Goal: Use online tool/utility: Utilize a website feature to perform a specific function

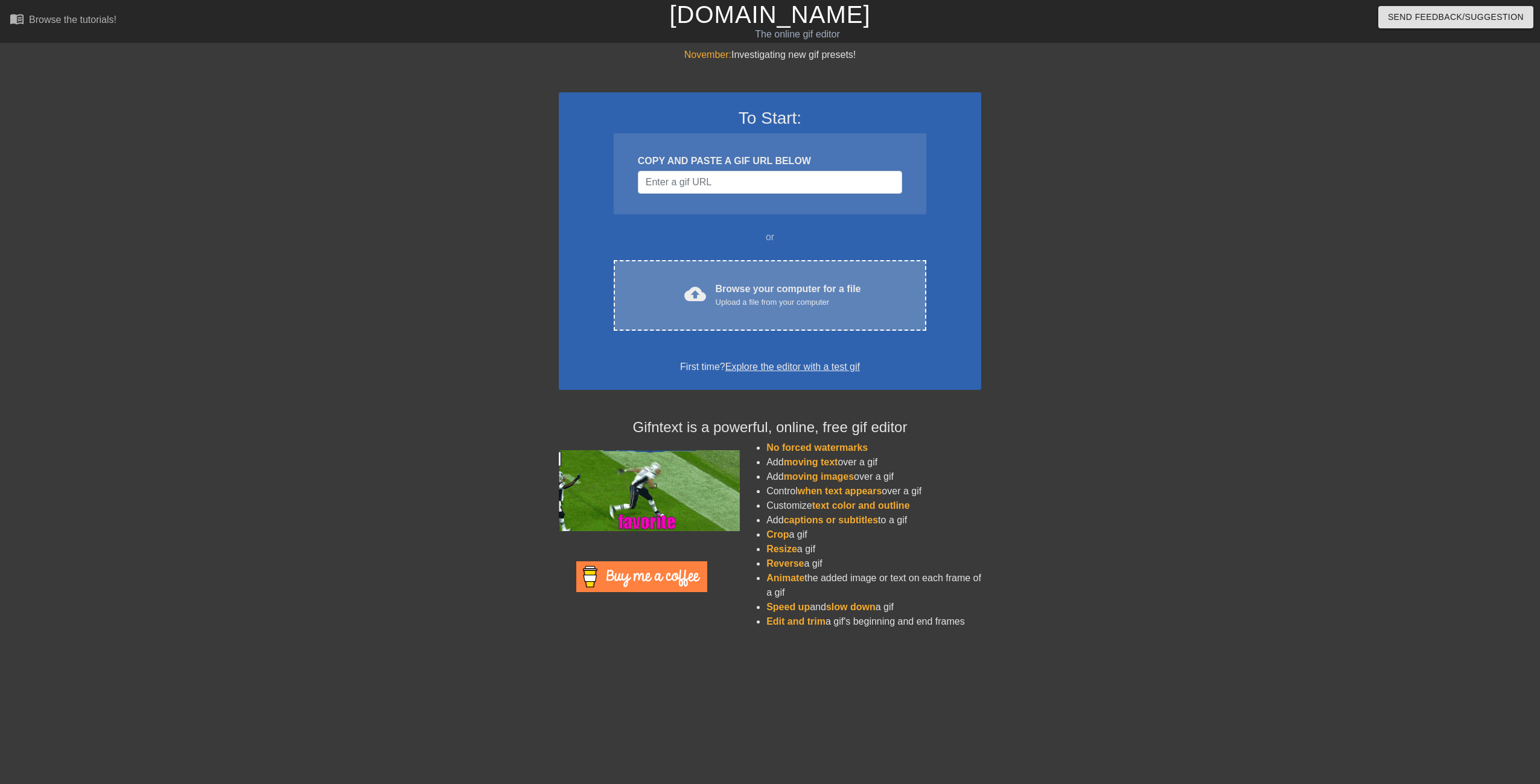
click at [693, 299] on span "cloud_upload" at bounding box center [695, 294] width 22 height 22
click at [746, 266] on div "cloud_upload Browse your computer for a file Upload a file from your computer C…" at bounding box center [770, 295] width 313 height 71
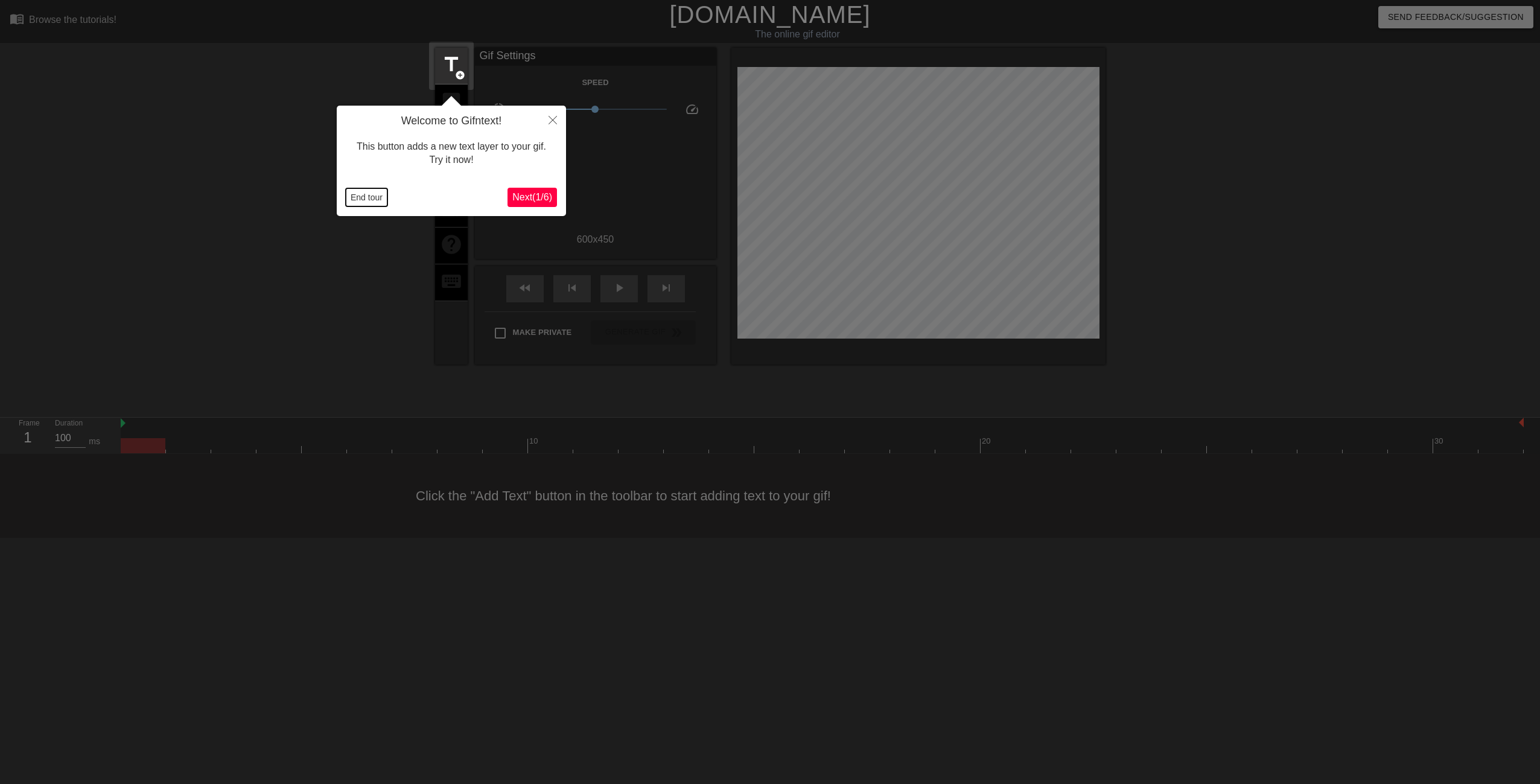
click at [373, 196] on button "End tour" at bounding box center [366, 197] width 42 height 18
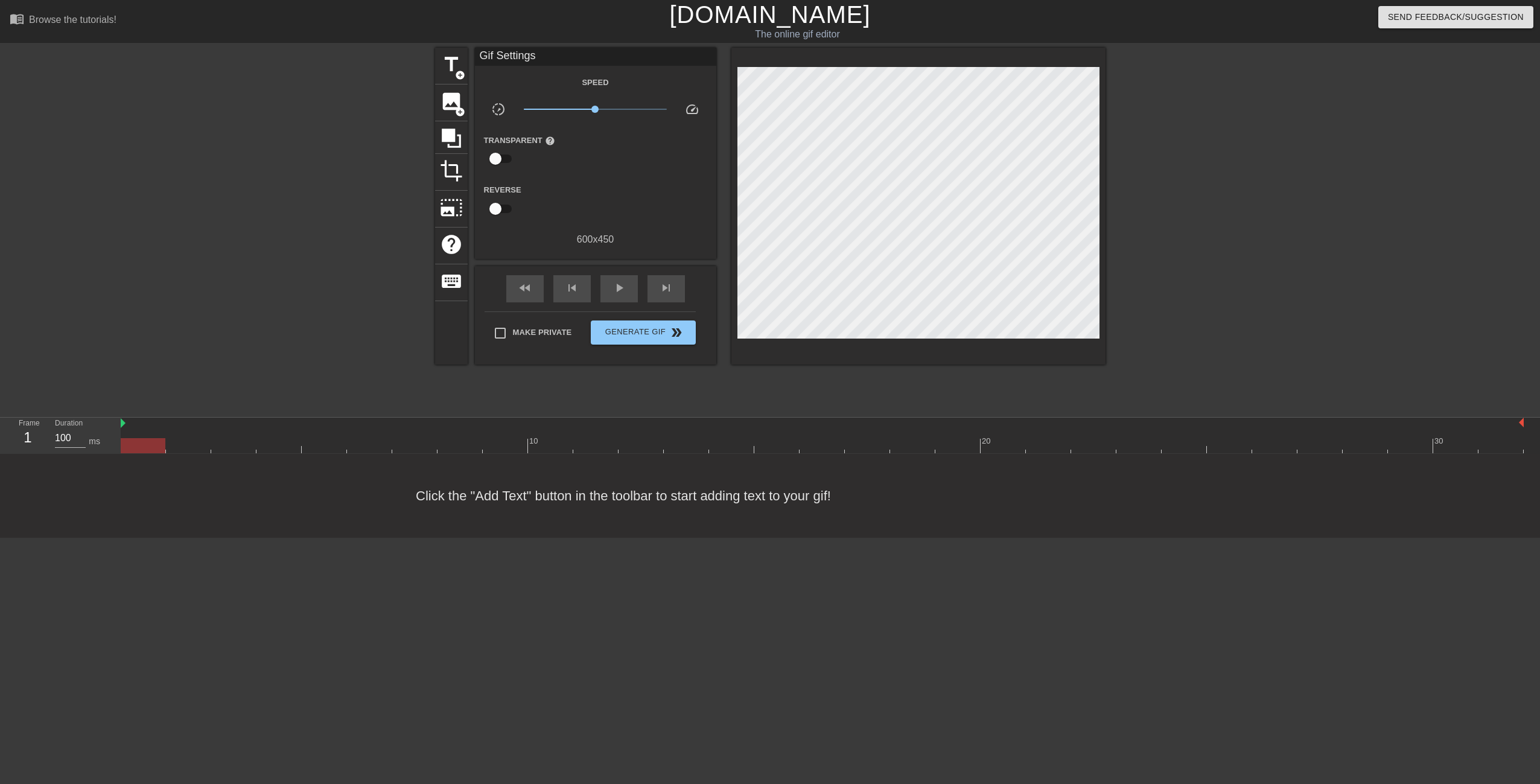
click at [1147, 213] on div at bounding box center [1211, 229] width 181 height 362
click at [446, 61] on span "title" at bounding box center [451, 64] width 23 height 23
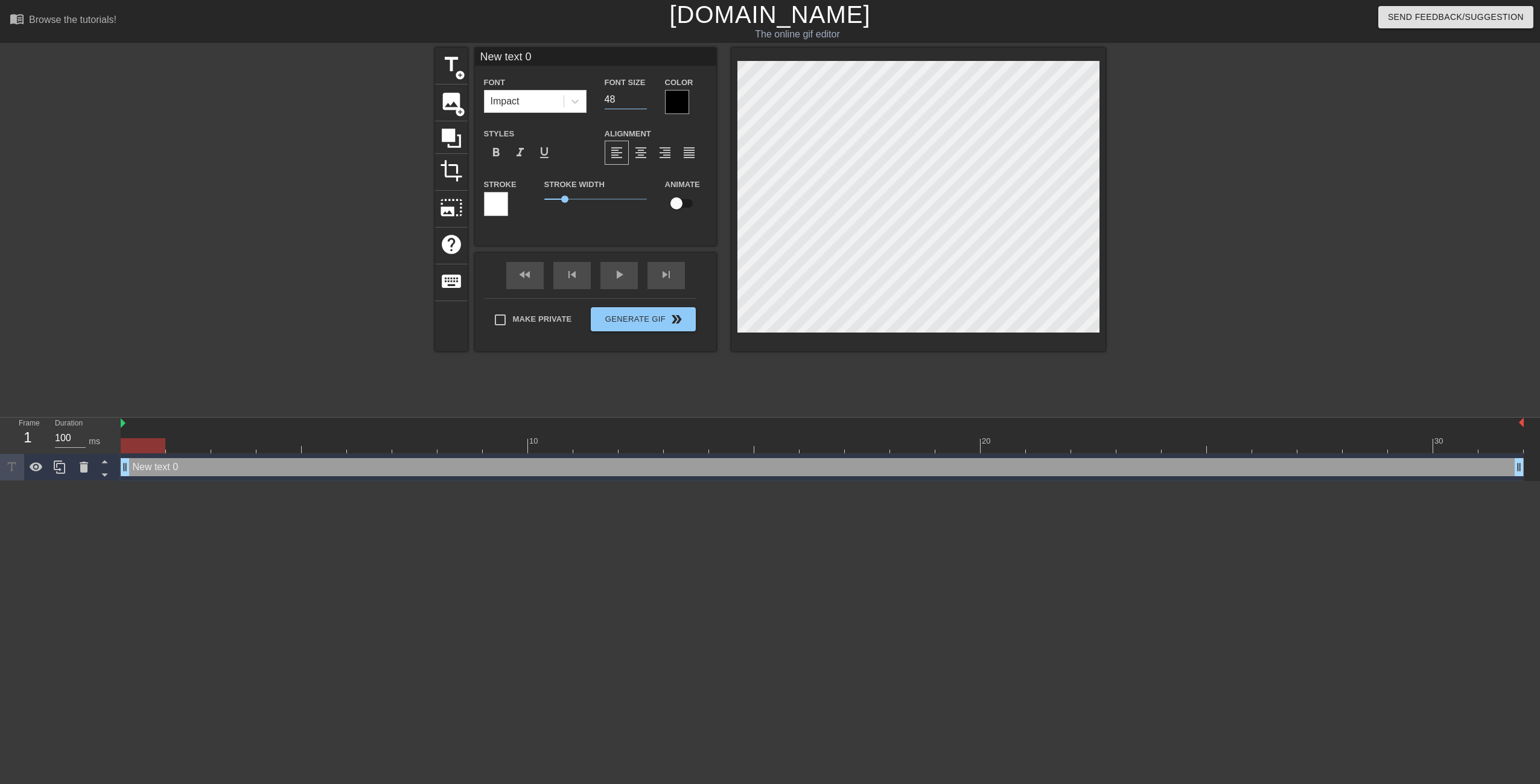
click at [642, 96] on input "48" at bounding box center [626, 100] width 42 height 19
click at [641, 103] on input "26" at bounding box center [626, 100] width 42 height 19
type input "25"
click at [641, 103] on input "25" at bounding box center [626, 100] width 42 height 19
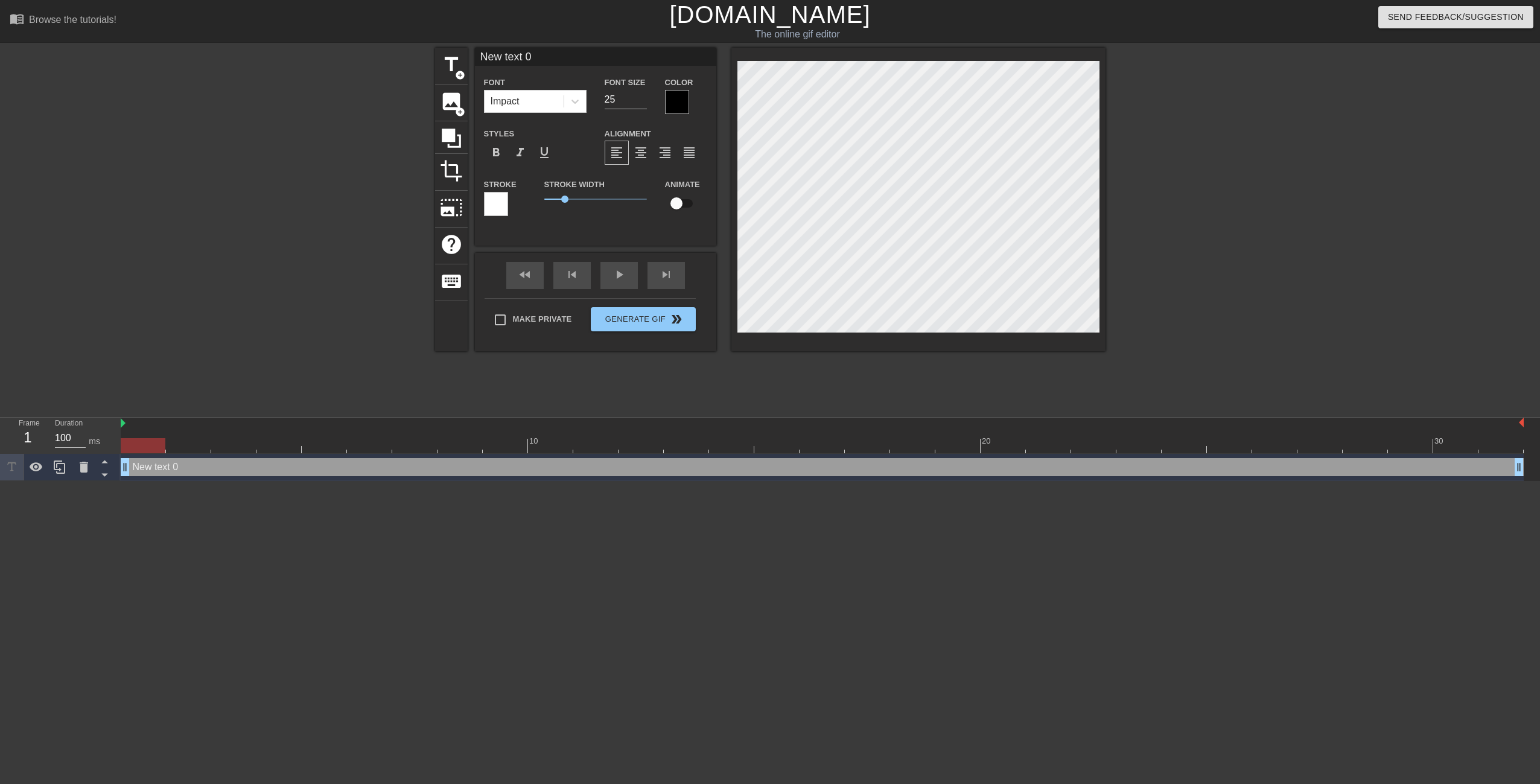
type input "New text"
type textarea "New text"
type input "New text"
type textarea "New text"
type input "New tex"
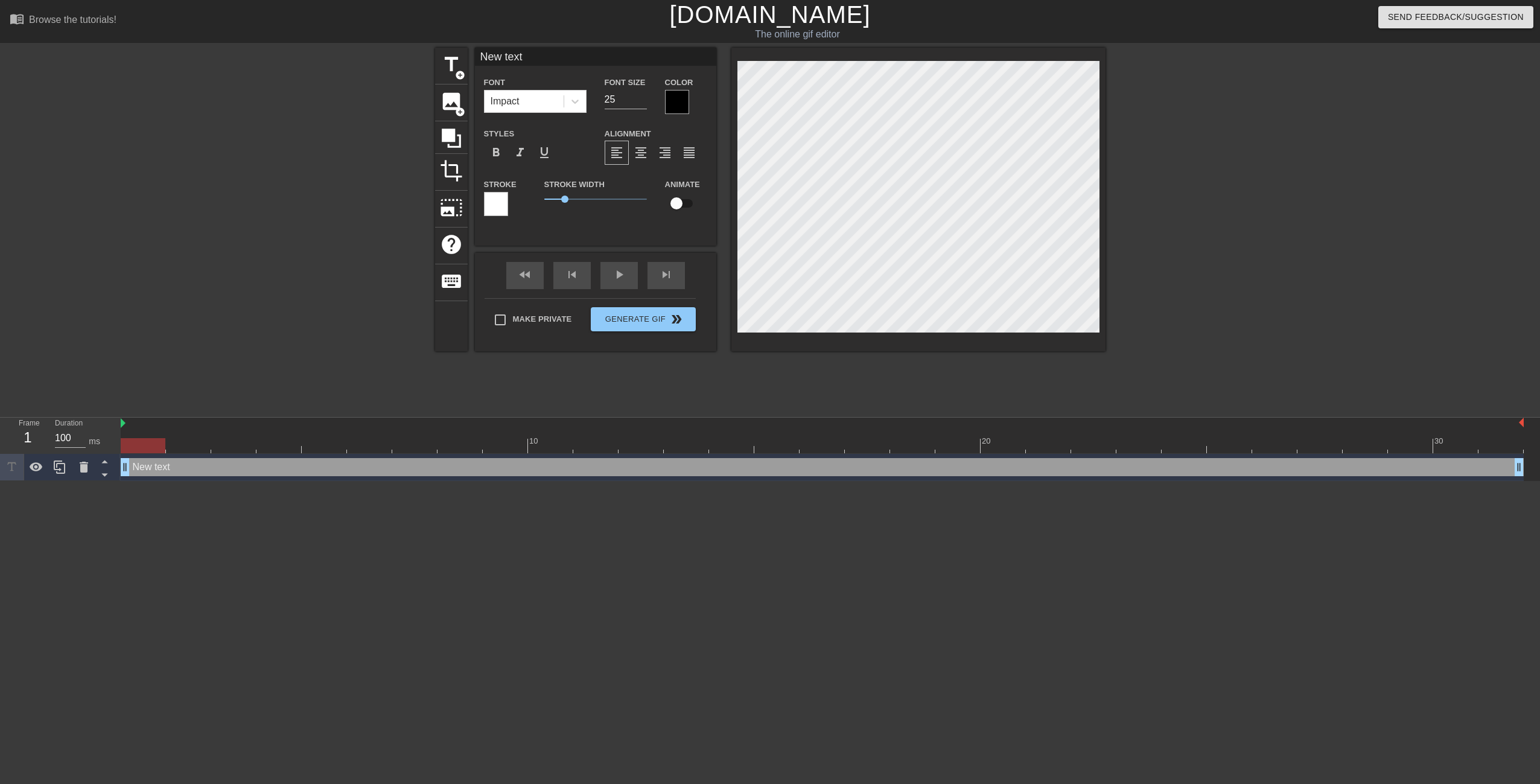
type textarea "New tex"
type input "New te"
type textarea "New te"
type input "New t"
type textarea "New t"
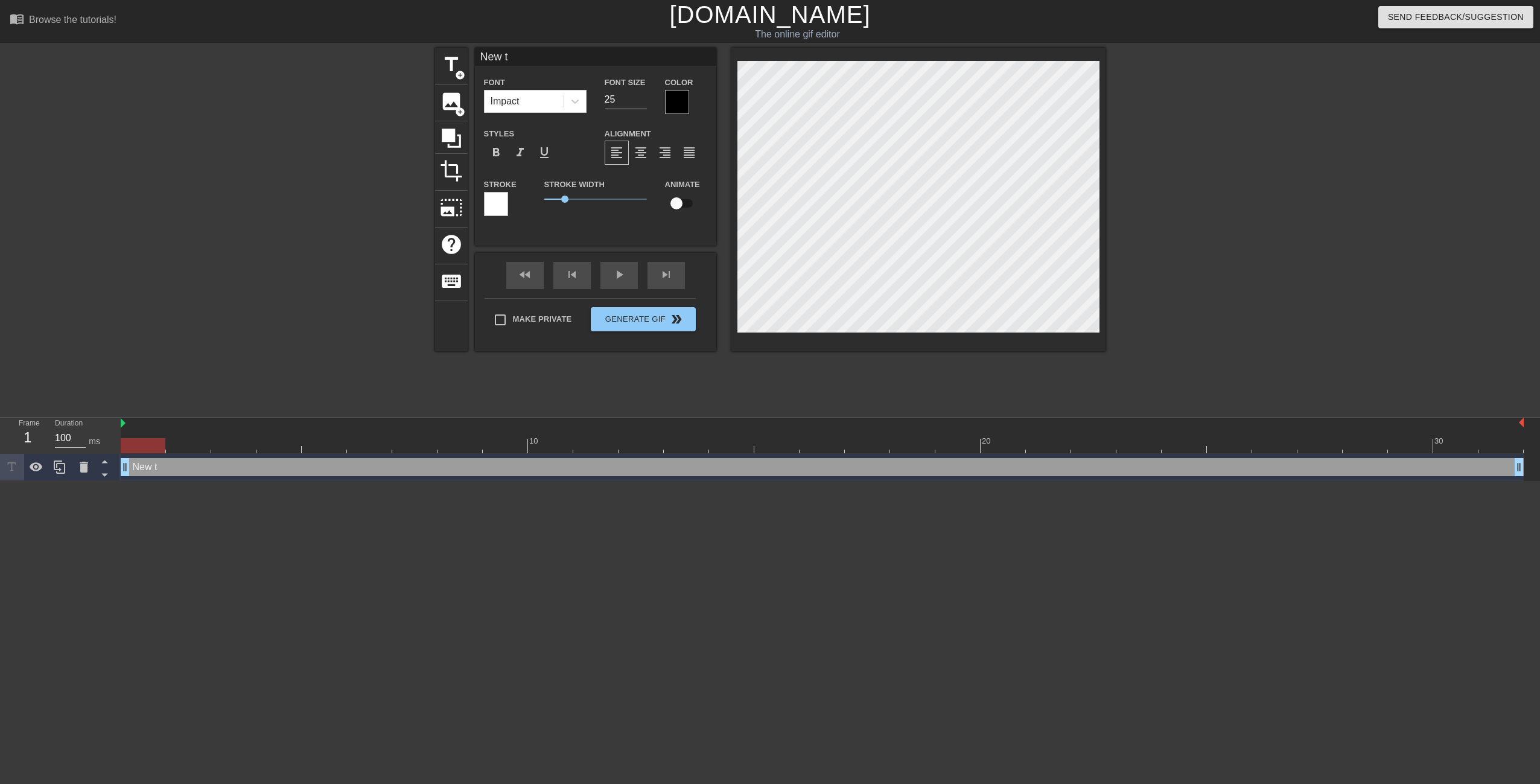
type input "New"
type textarea "New"
type input "New"
type textarea "New"
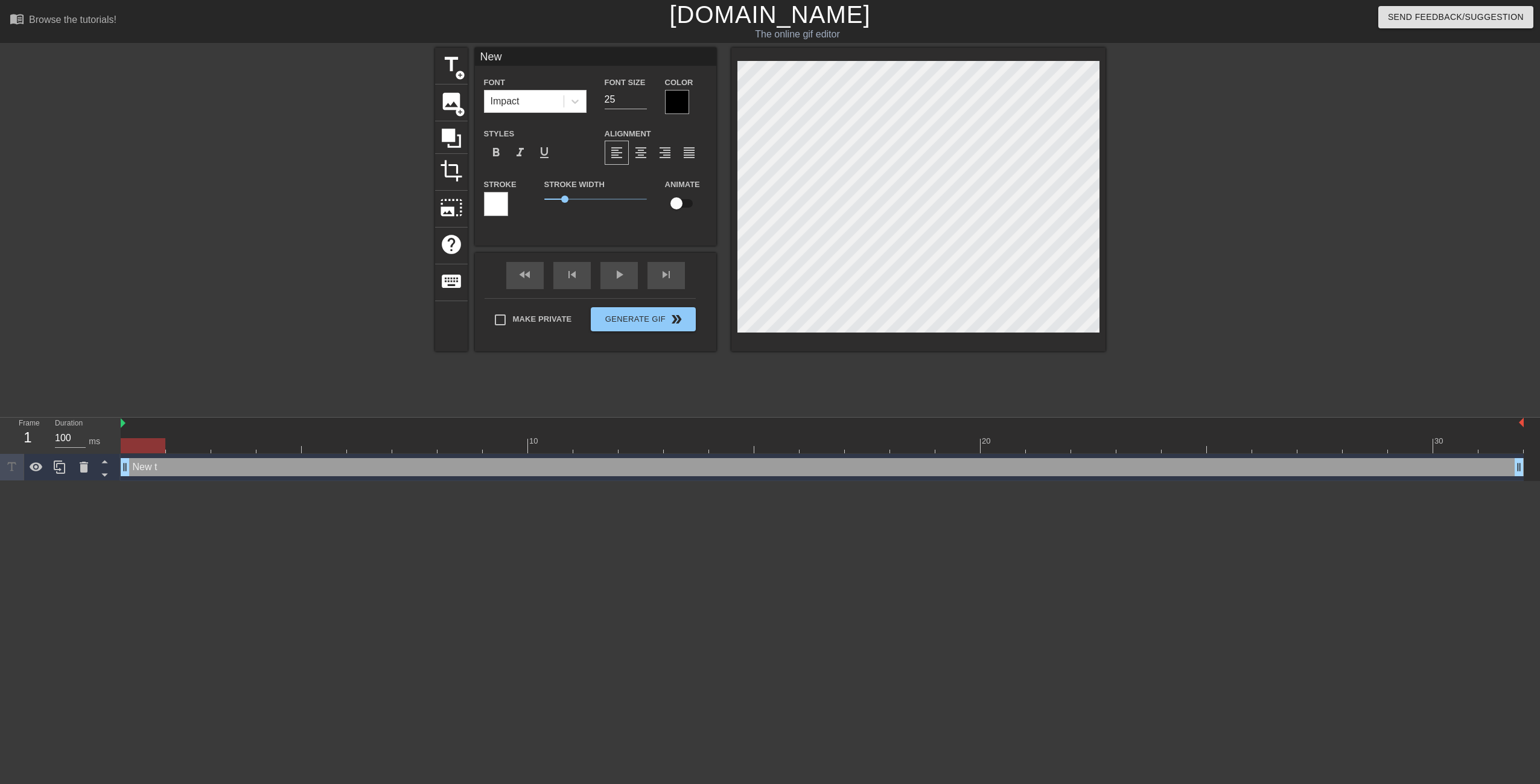
type input "Ne"
type textarea "Ne"
type input "N"
type textarea "N"
type input "T"
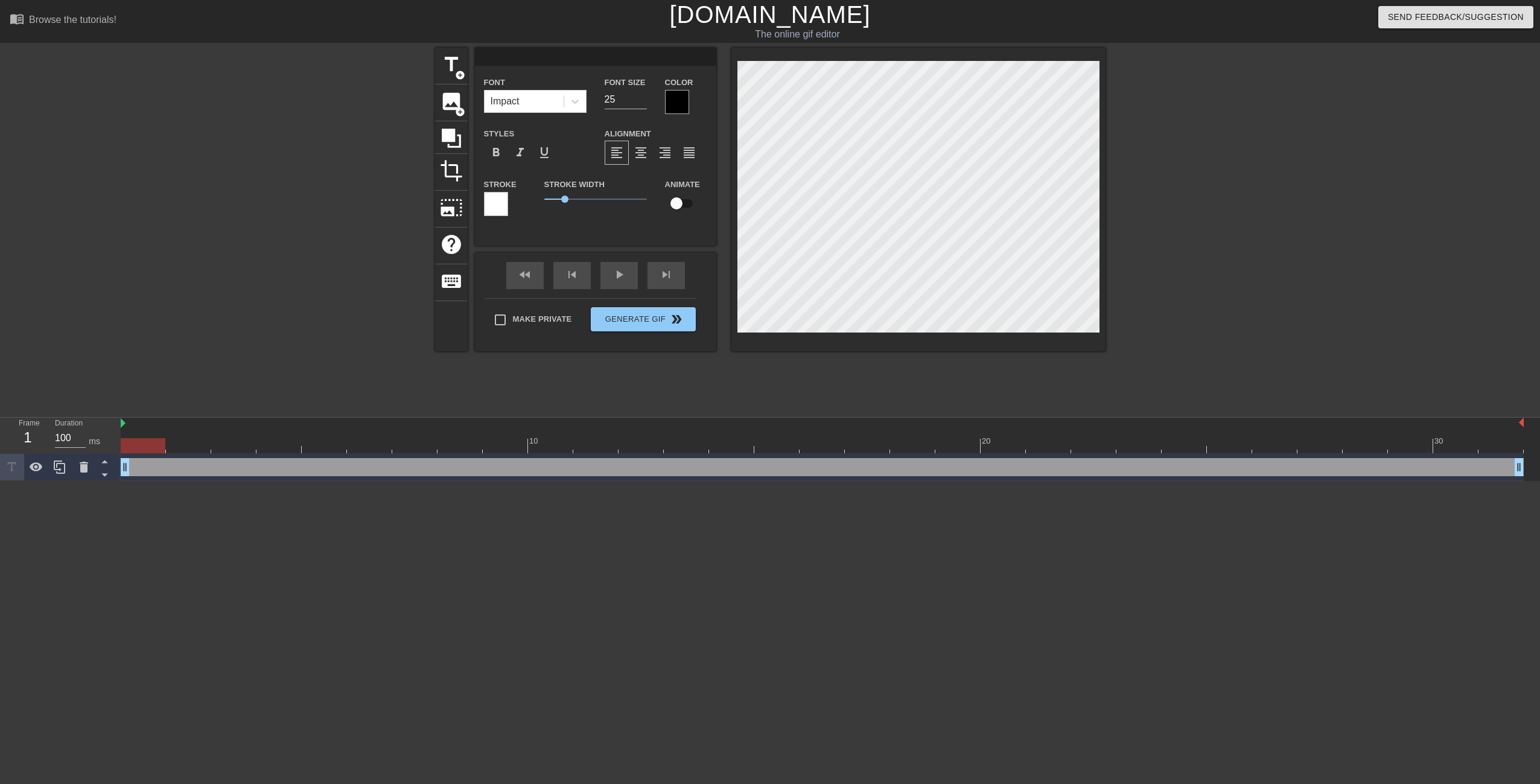
type textarea "T"
type input "Th"
type textarea "Th"
type input "The"
type textarea "The"
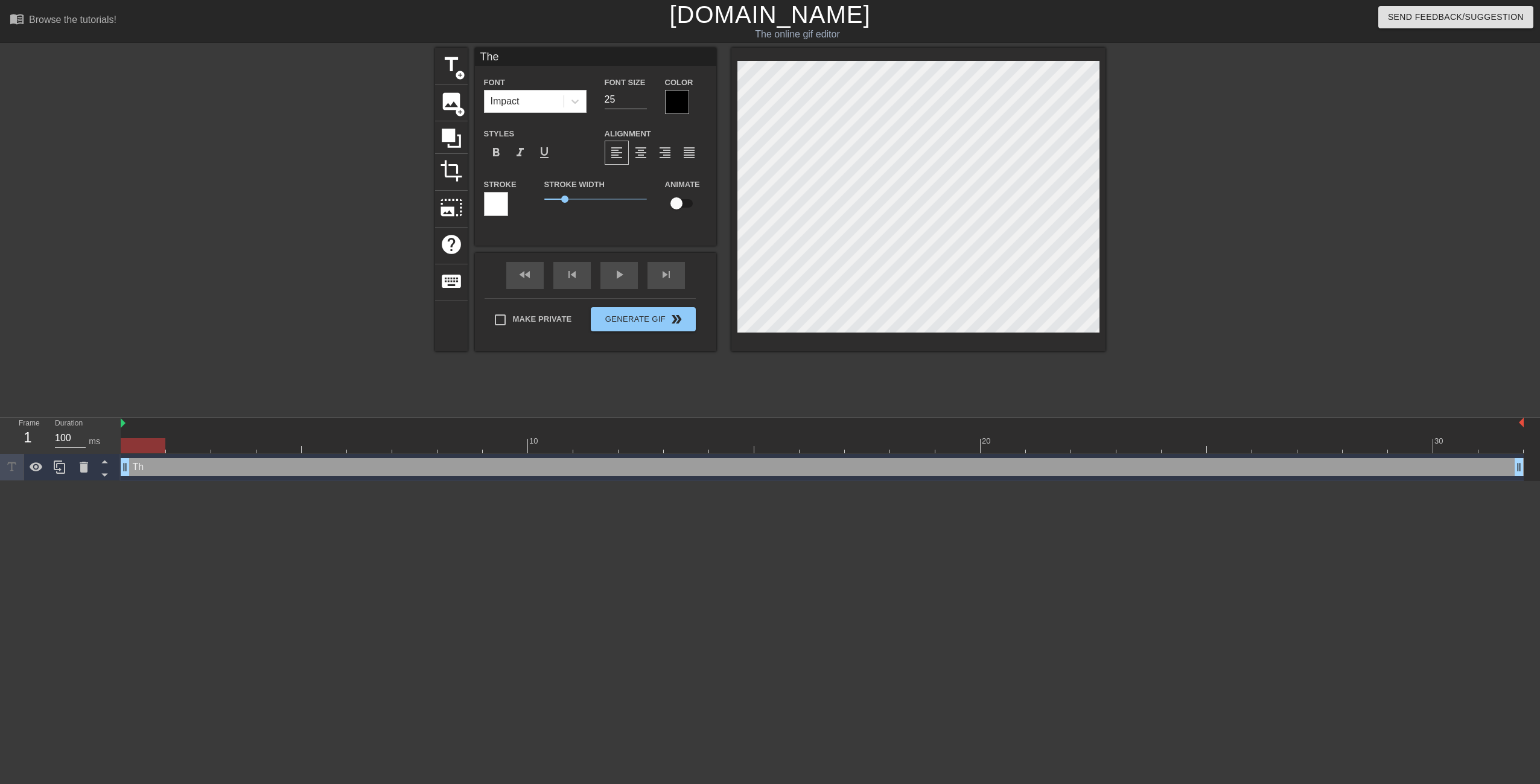
type input "The"
type textarea "The"
type input "The b"
type textarea "The b"
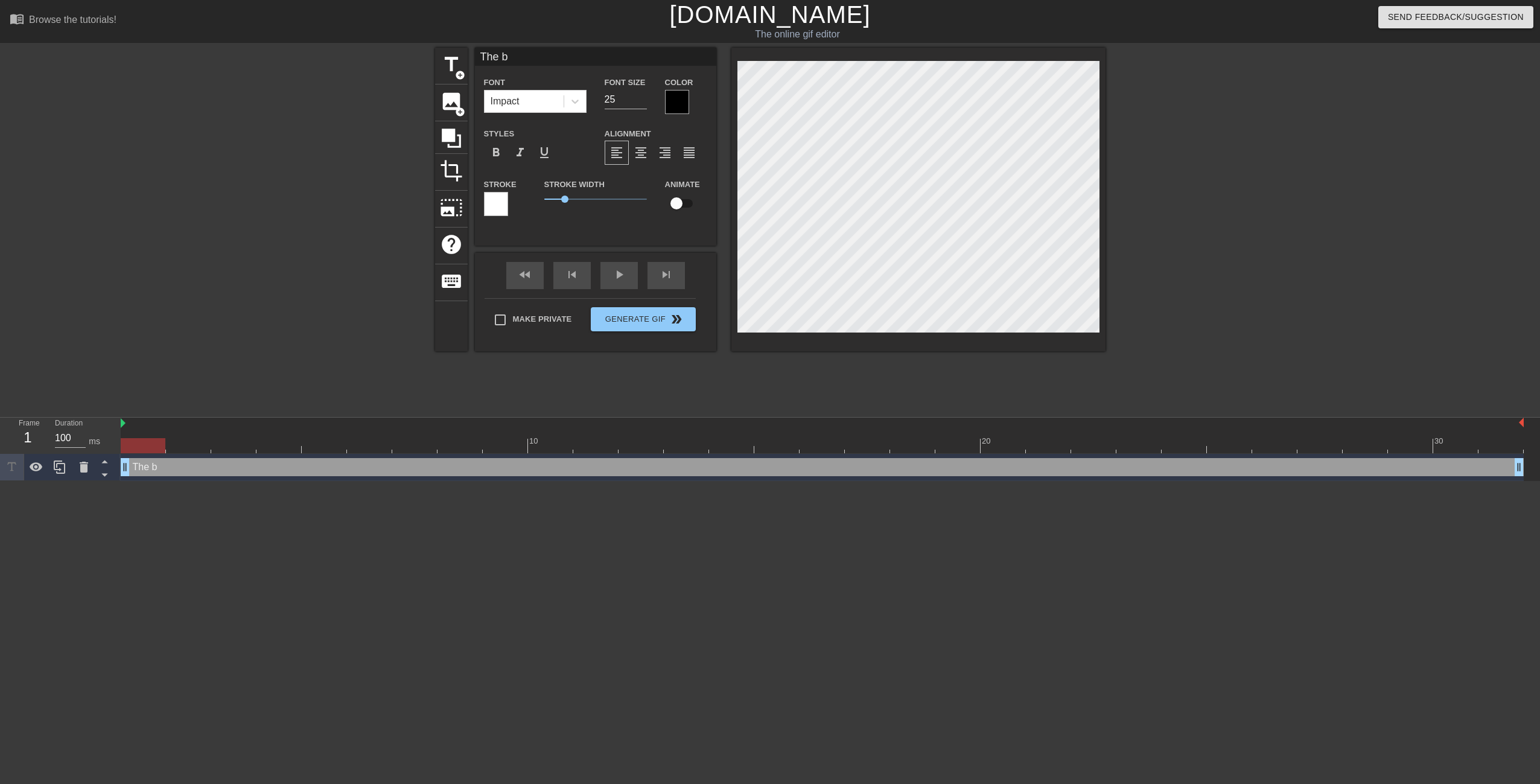
type input "The bo"
type textarea "The bo"
type input "The boy"
type textarea "The boy"
type input "The boyt"
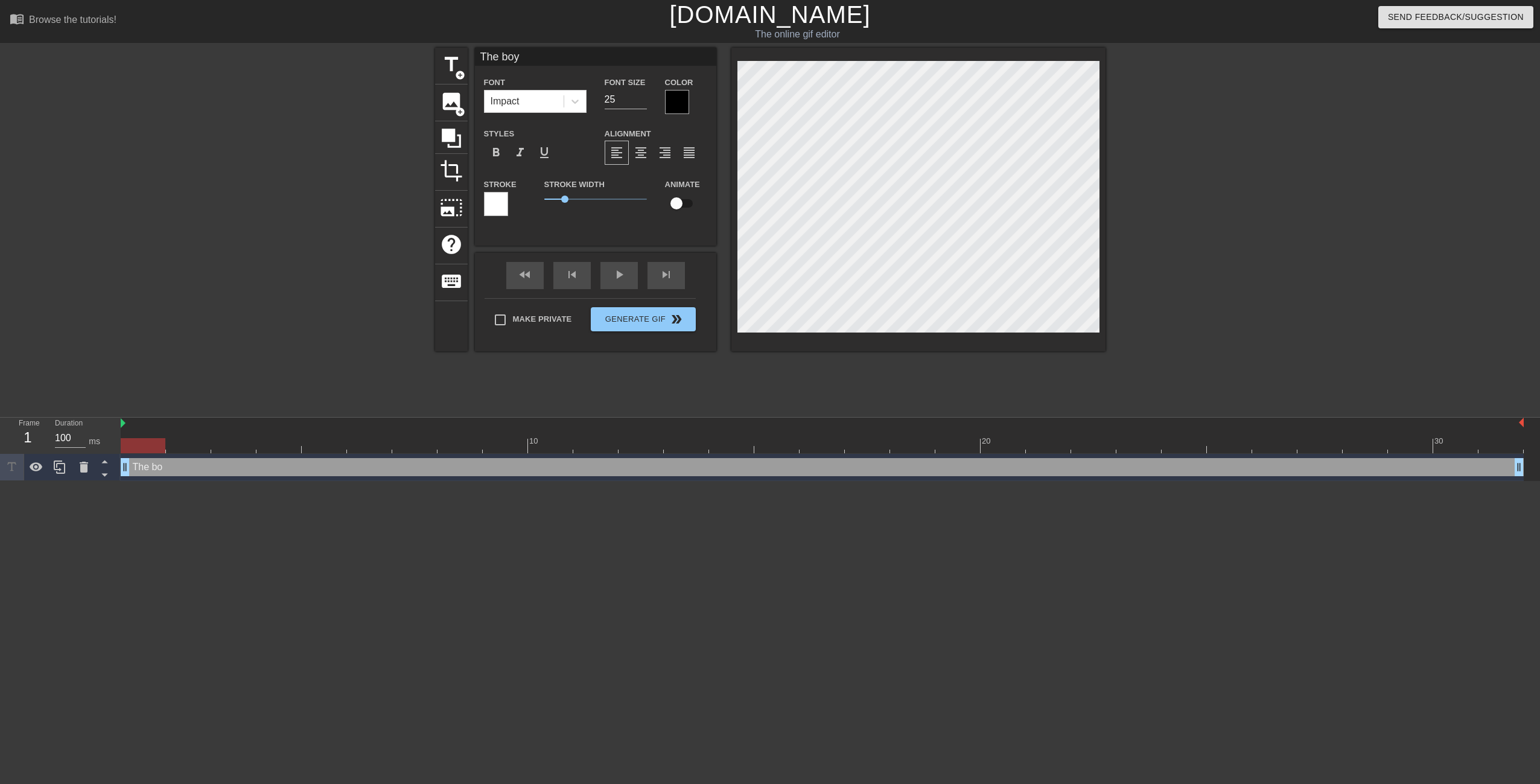
type textarea "The boyt"
type input "The boy"
type textarea "The boy"
type input "The boys"
type textarea "The boys"
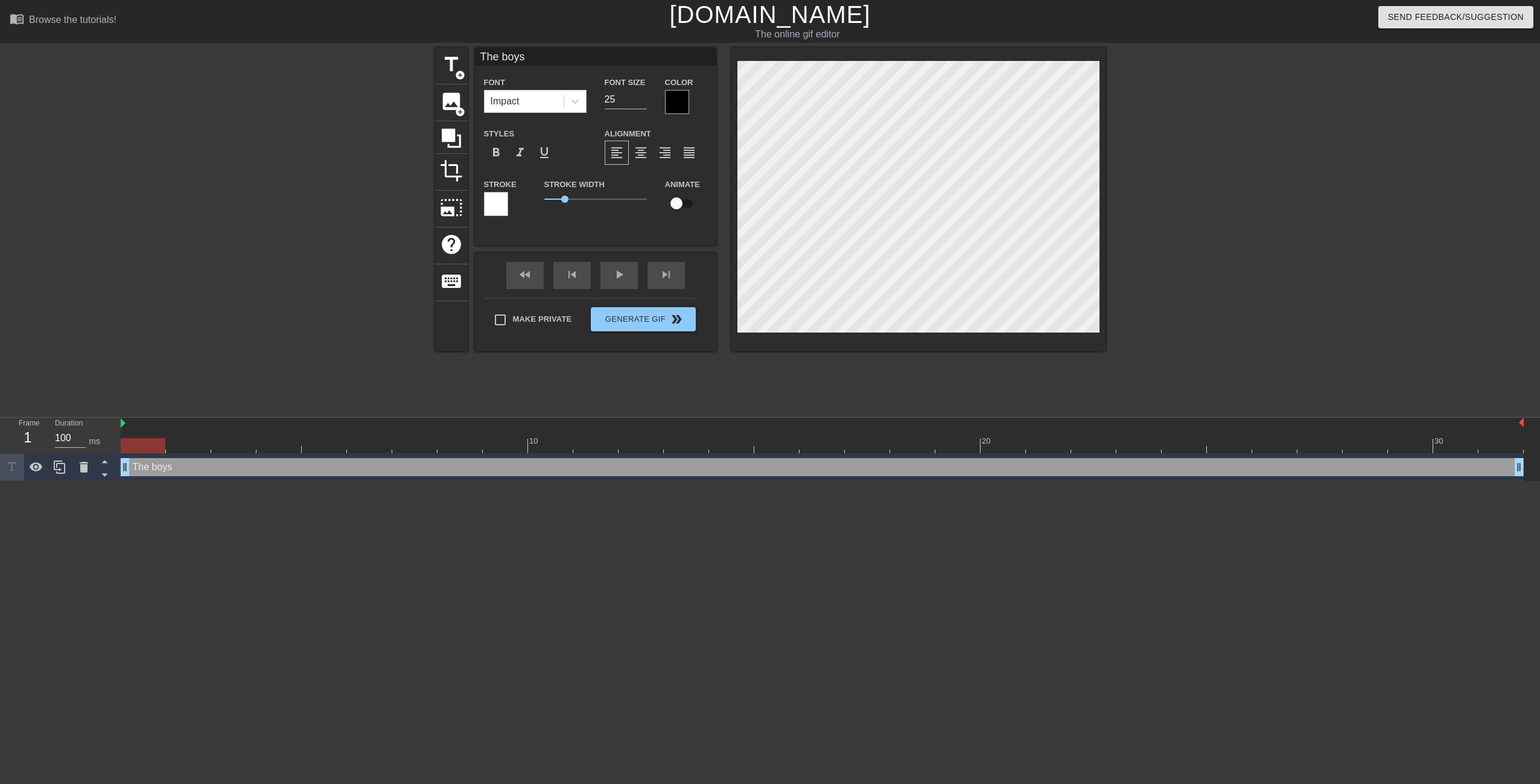
type input "The boys"
type textarea "The boys"
type input "The boys f"
type textarea "The boys f"
type input "The boys fr"
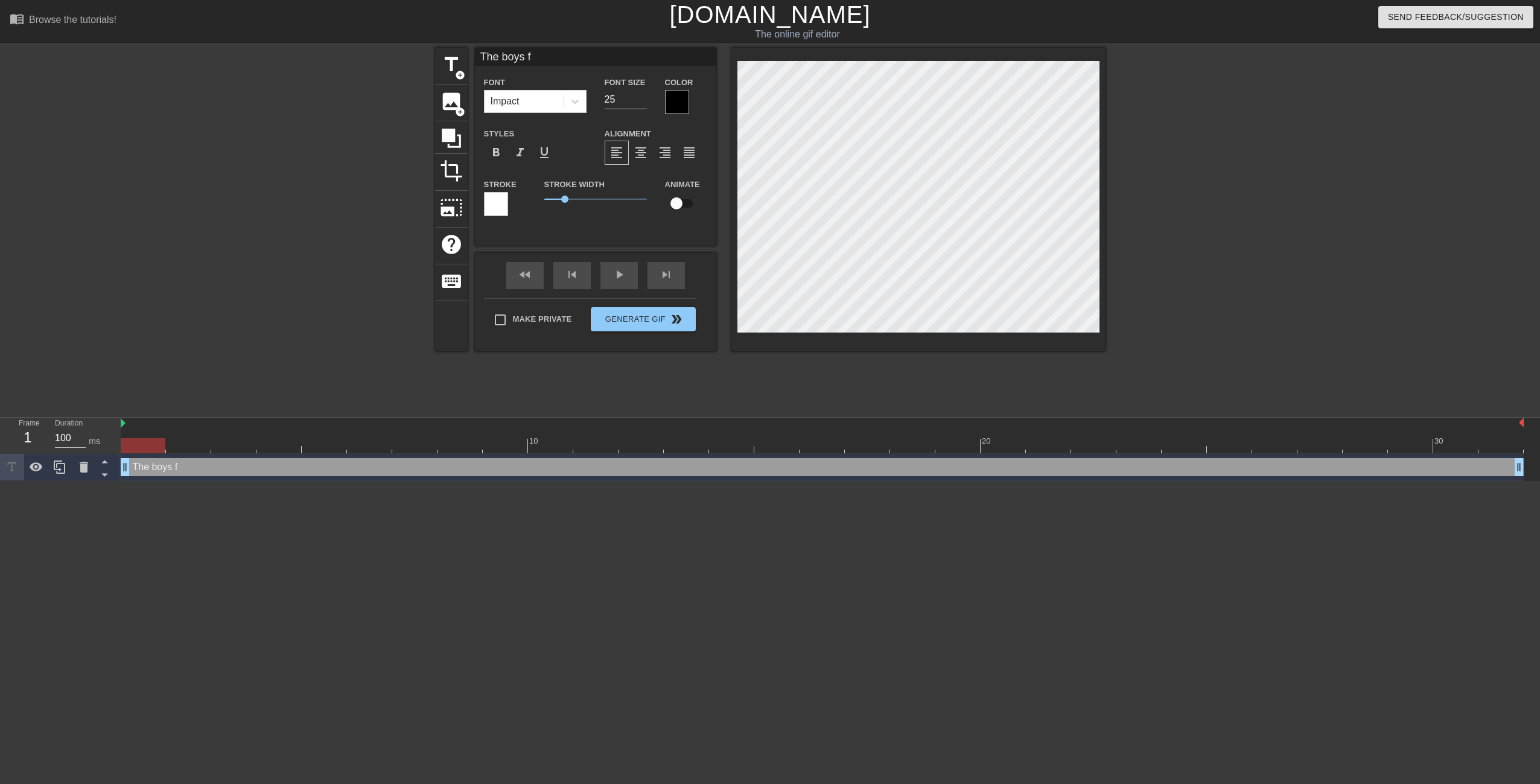
type textarea "The boys fr"
type input "The boys fri"
type textarea "The boys fri"
type input "The boys frie"
type textarea "The boys frie"
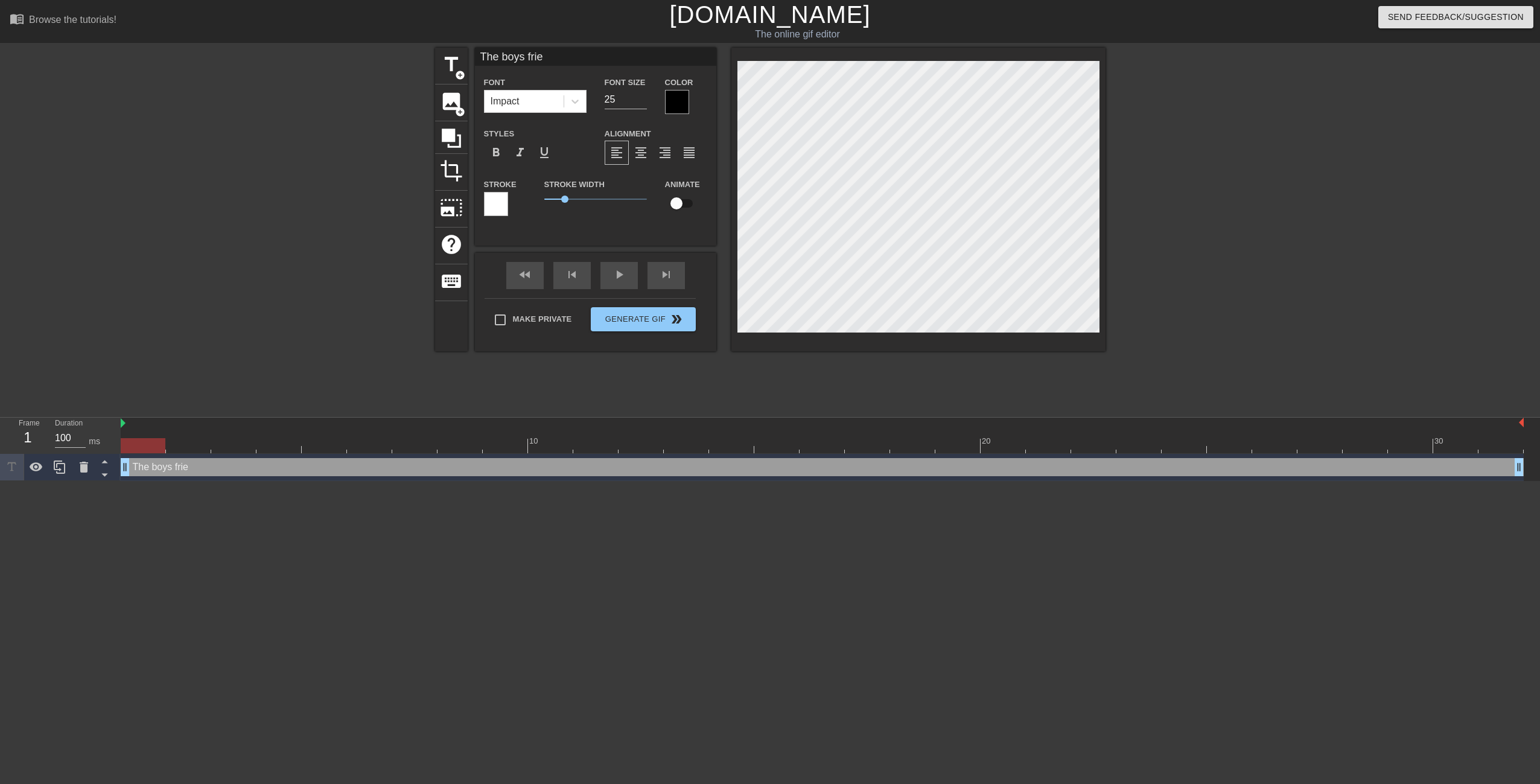
type input "The boys frien"
type textarea "The boys frien"
type input "The boys friend"
type textarea "The boys friend"
type input "The boys friends"
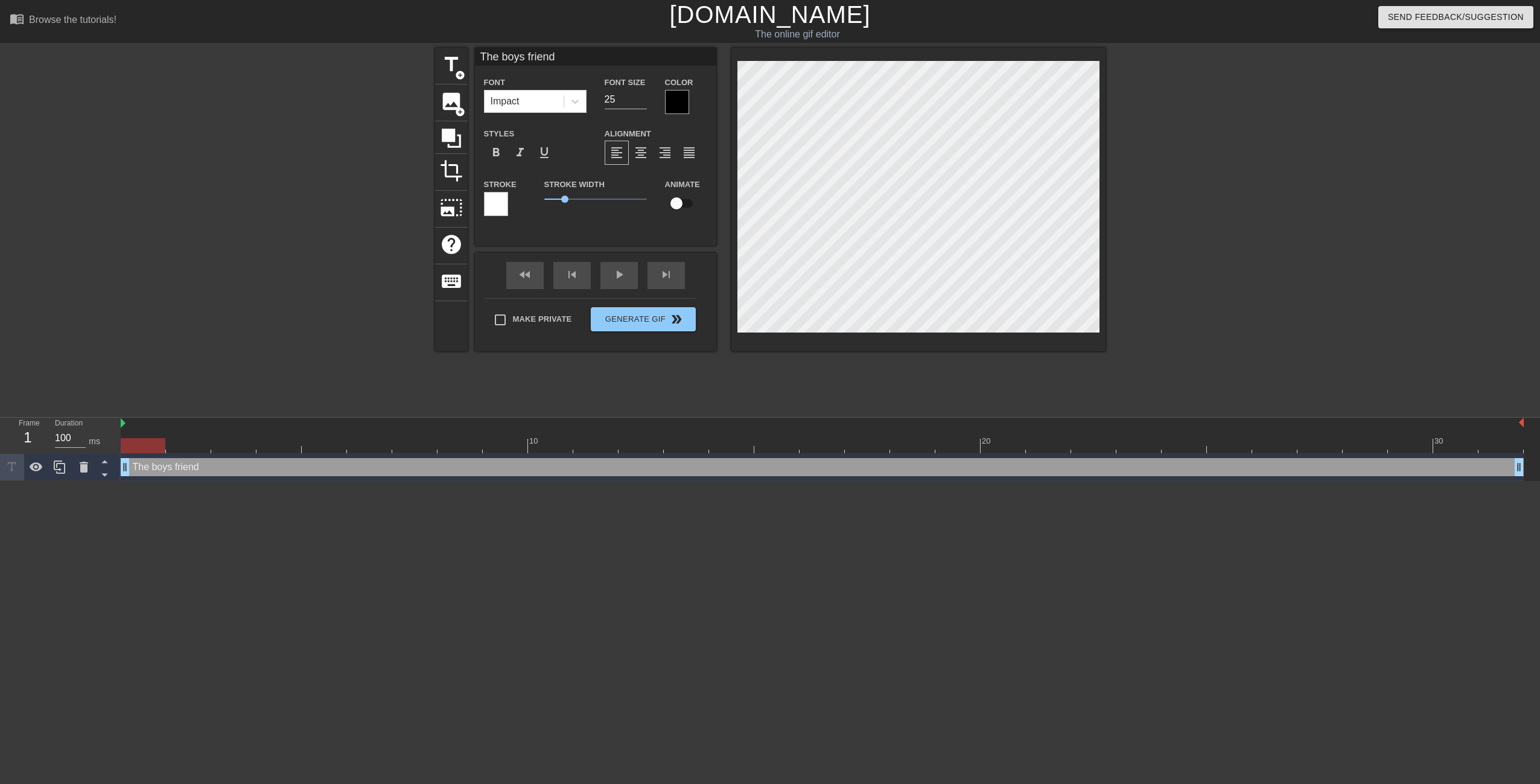
type textarea "The boys friends"
type input "The boys friends"
type textarea "The boys friends"
type input "The boys friends d"
type textarea "The boys friends d"
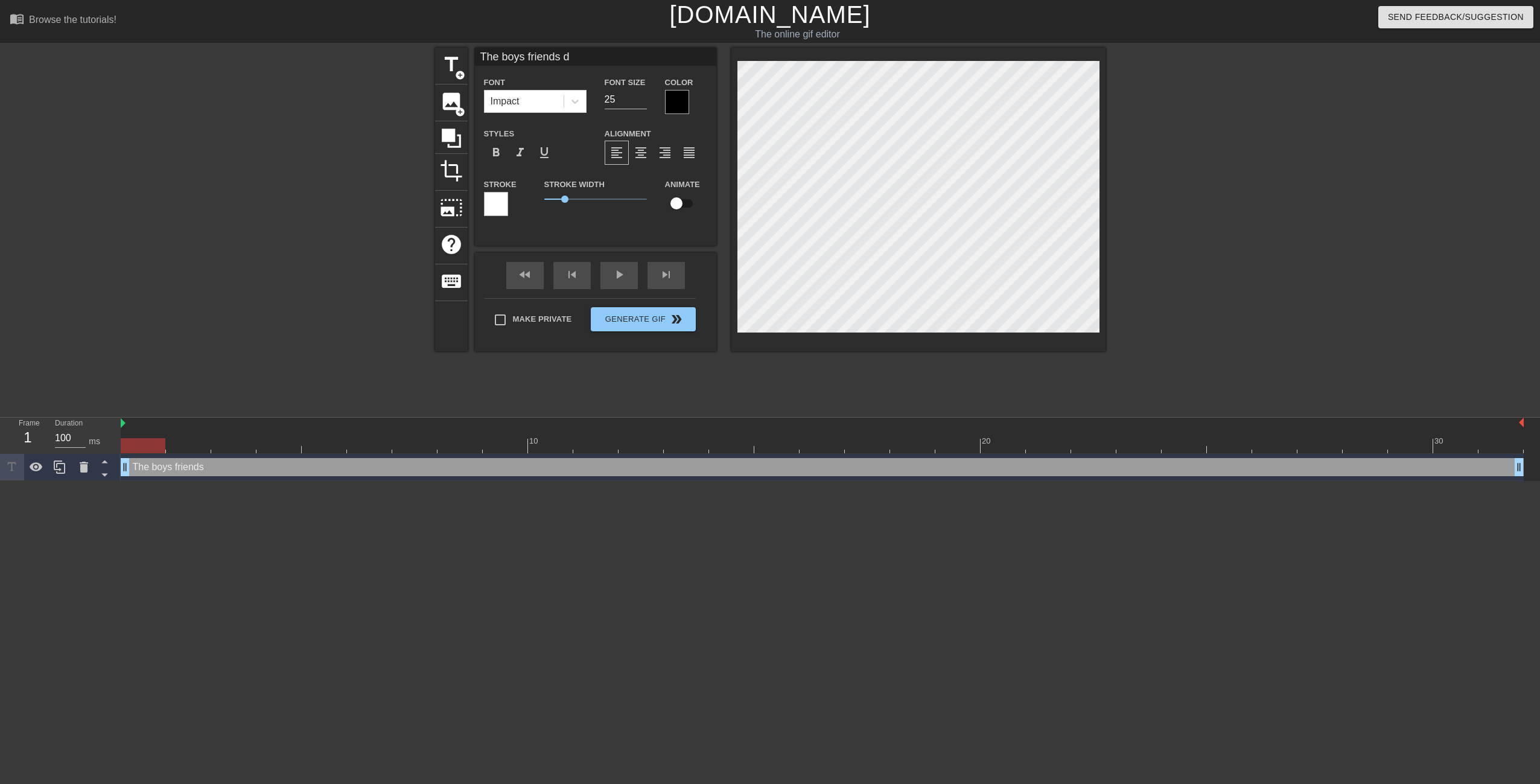
type input "The boys friends da"
type textarea "The boys friends dar"
type input "The boys friends dart"
type textarea "The boys friends dart"
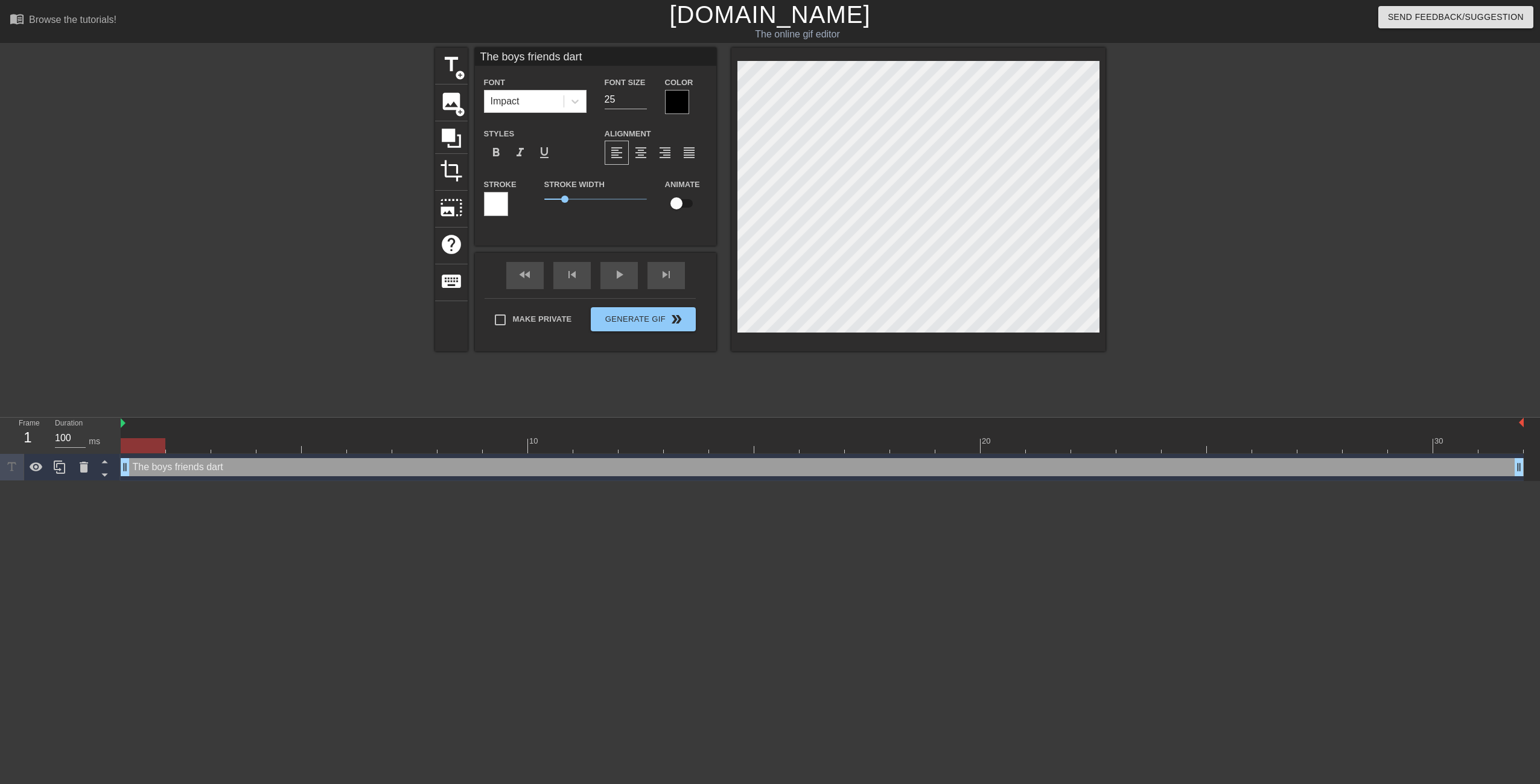
type input "The boys friends dar"
type textarea "The boys friends dar"
type input "The boys friends dare"
type textarea "The boys friends dare"
type input "The boys friends dared"
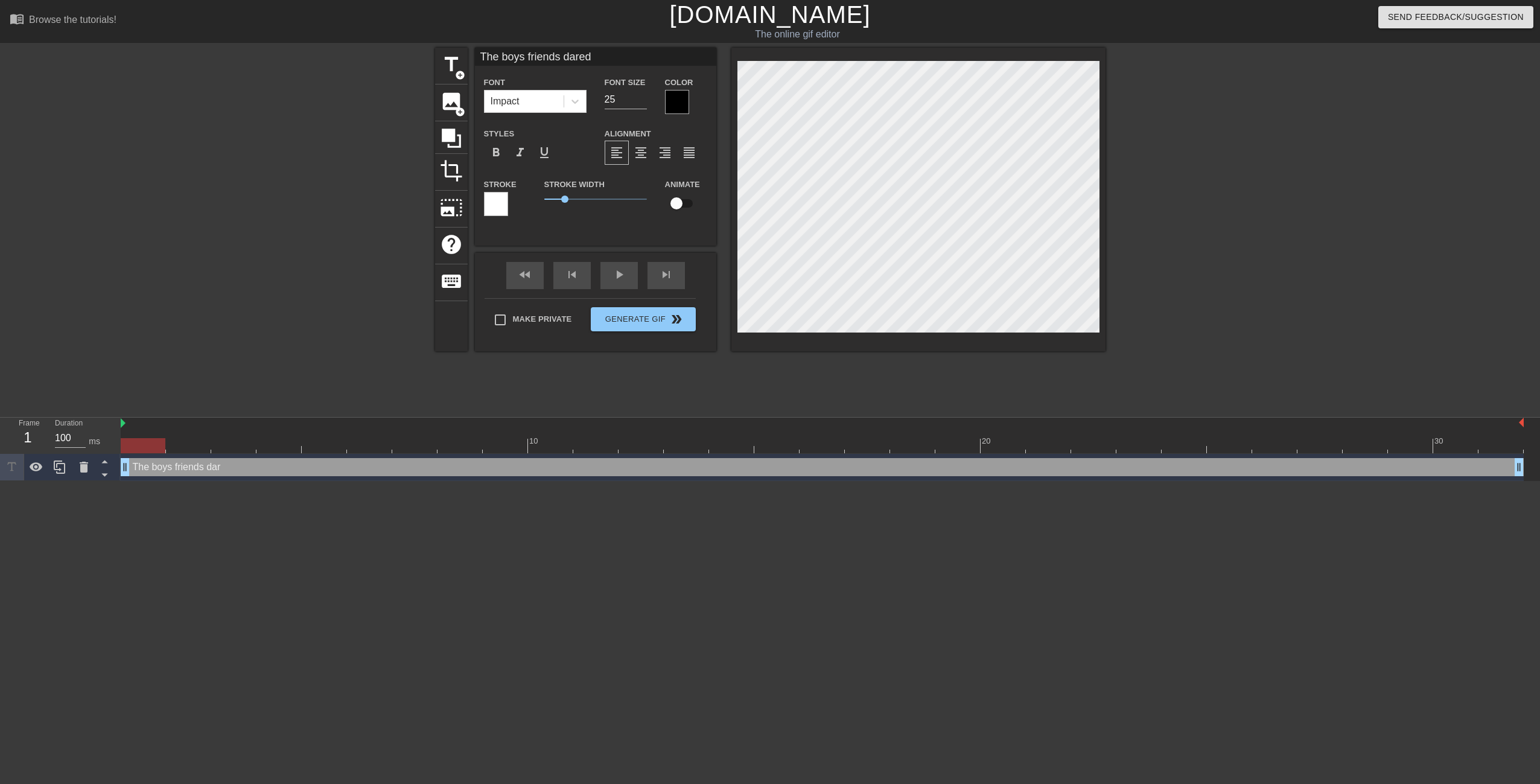
type textarea "The boys friends dared"
type input "The boys friends dared"
type textarea "The boys friends dared"
type input "The boys friends dared h"
type textarea "The boys friends dared h"
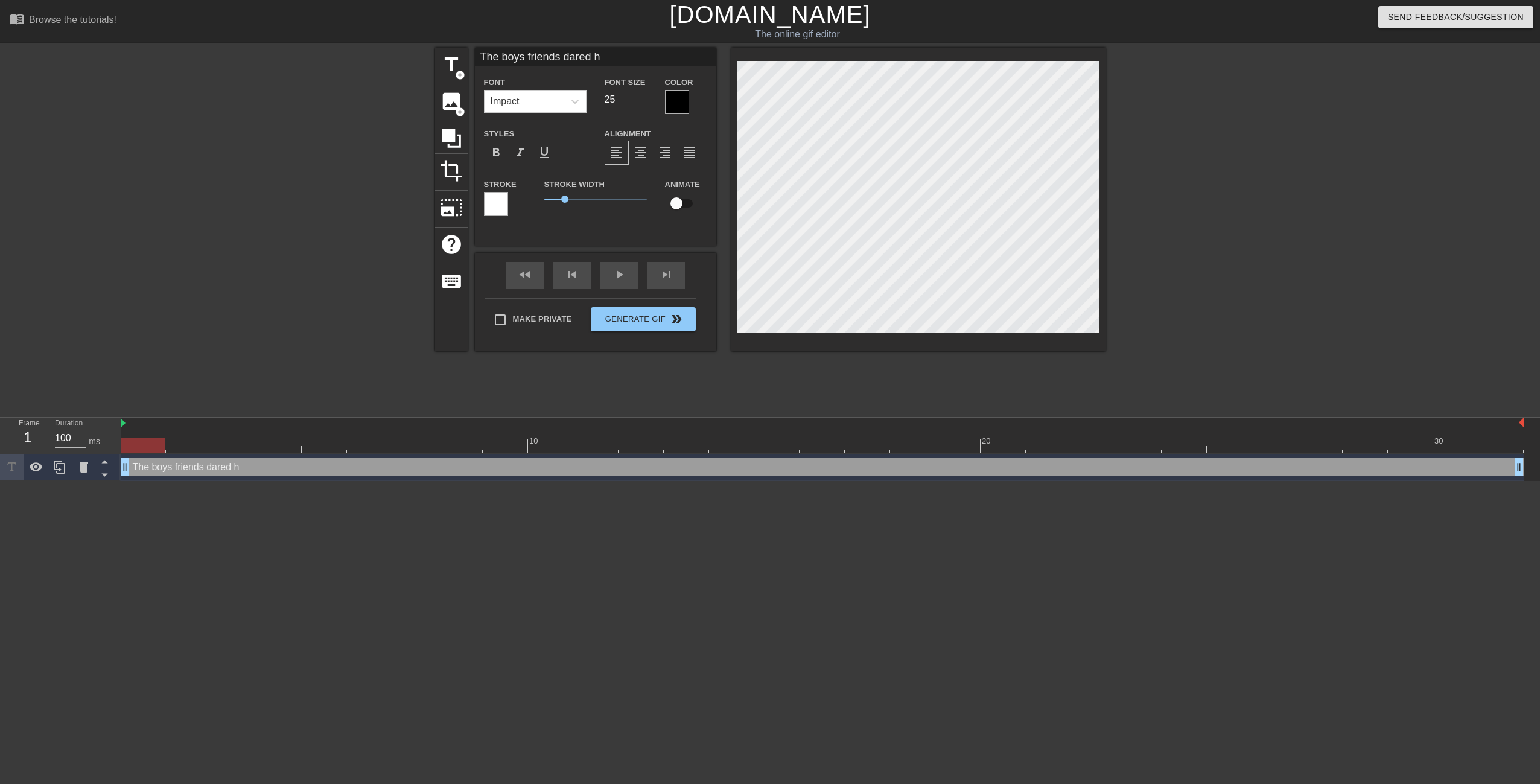
type input "The boys friends dared hi"
type textarea "The boys friends dared hi"
type input "The boys friends dared him"
type textarea "The boys friends dared him"
type input "The boys friends dared him"
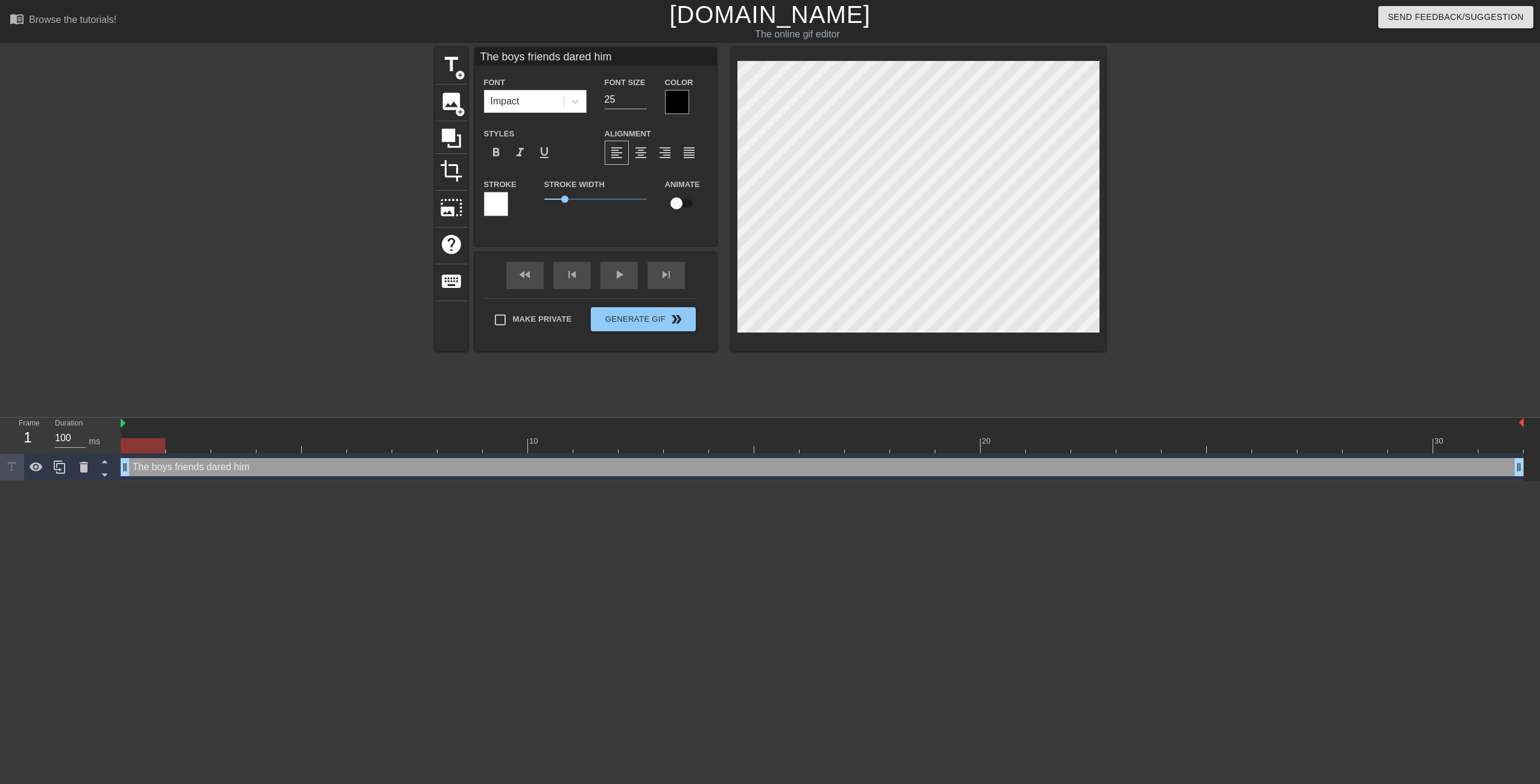
type textarea "The boys friends dared him"
type input "The boys friends dared him t"
type textarea "The boys friends dared him t"
type input "The boys friends dared him to"
type textarea "The boys friends dared him to"
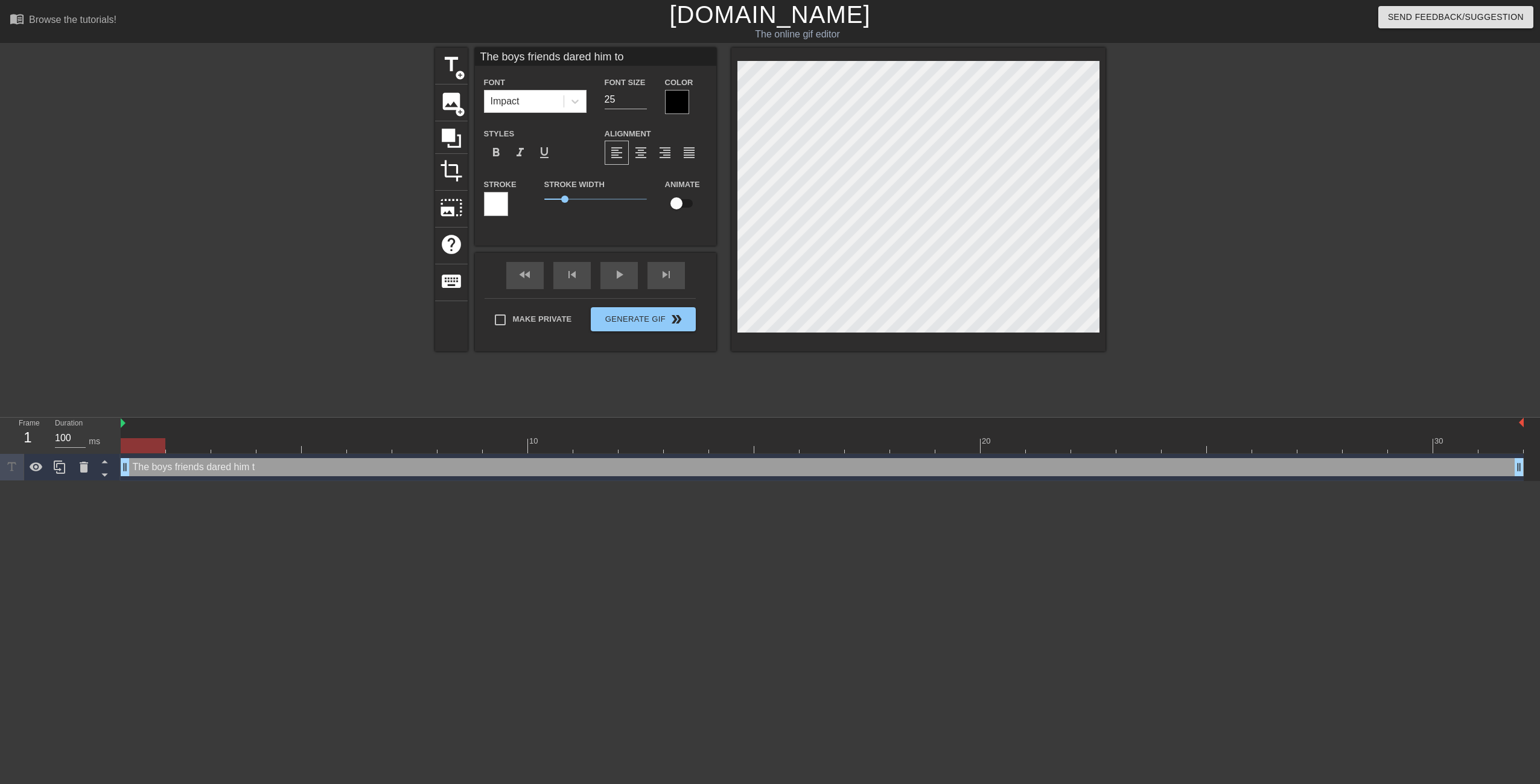
scroll to position [2, 8]
type input "The boys friends dared him to"
type textarea "The boys friends dared him to"
type input "The boys friends dared him to a"
type textarea "The boys friends dared him to a"
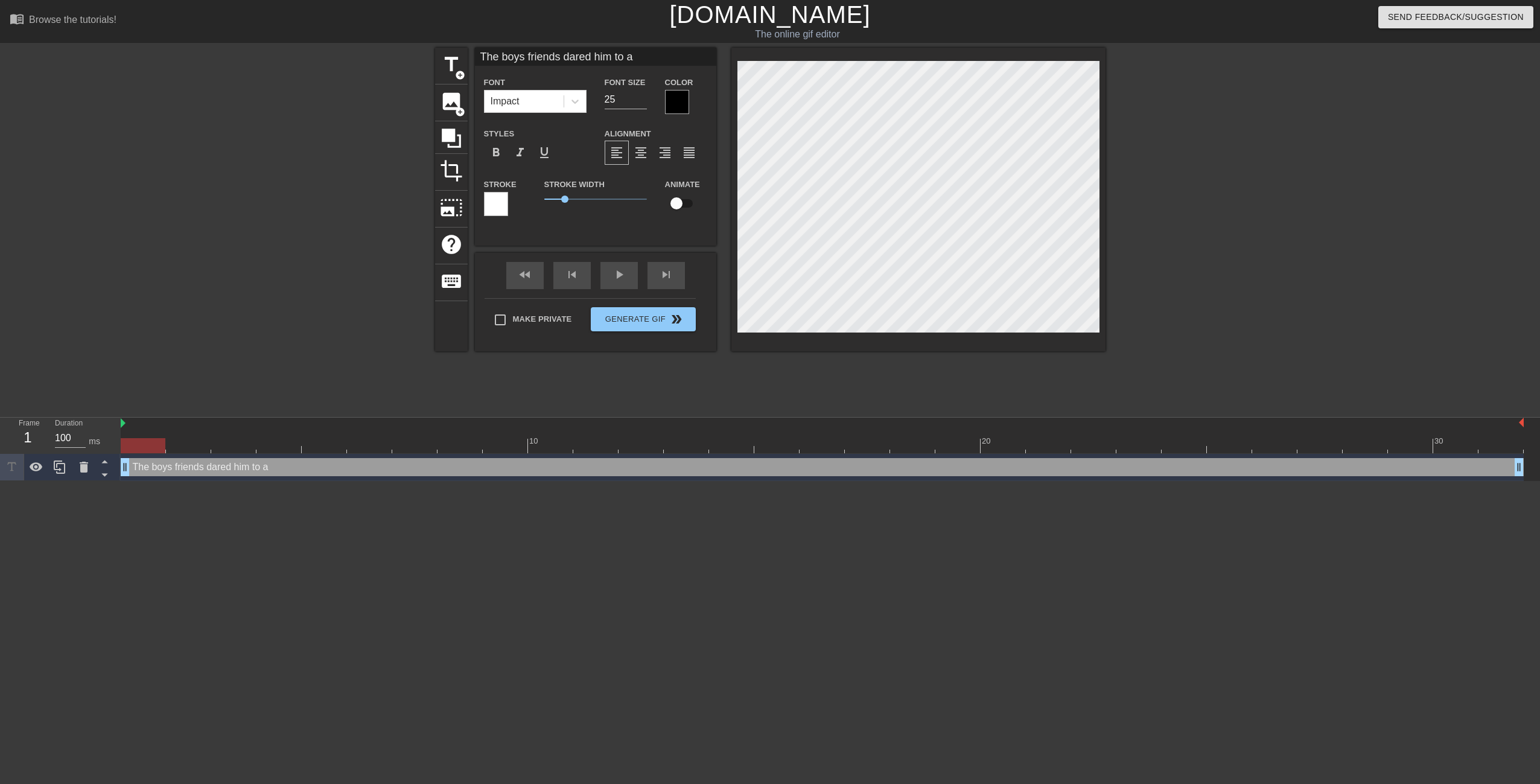
type input "The boys friends dared him to as"
type textarea "The boys friends dared him to as"
type input "The boys friends dared him to ask"
type textarea "The boys friends dared him to ask"
type input "The boys friends dared him to ask"
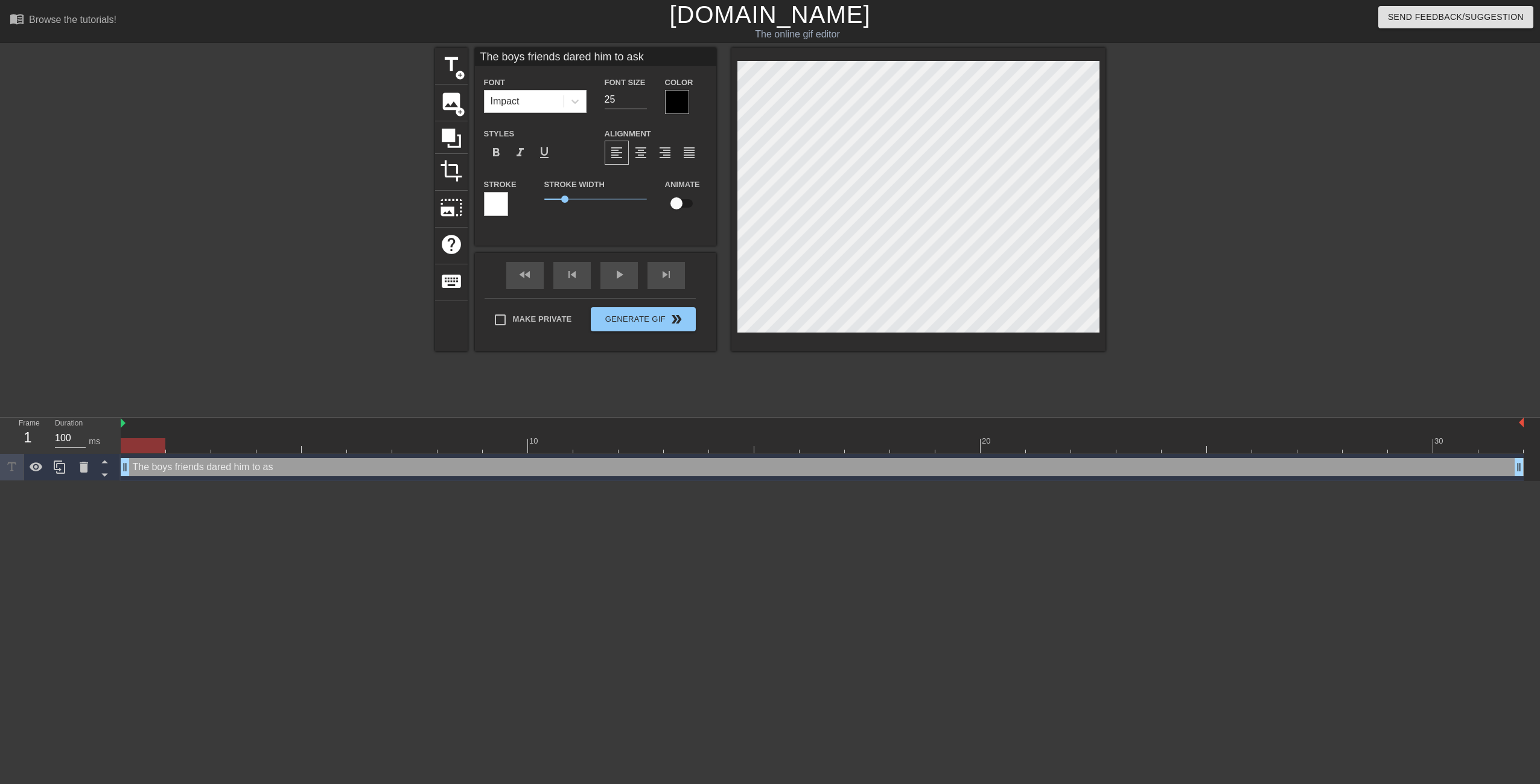
type textarea "The boys friends dared him to ask"
type input "The boys friends dared him to ask t"
type textarea "The boys friends dared him to ask t"
type input "The boys friends dared him to ask th"
type textarea "The boys friends dared him to ask th"
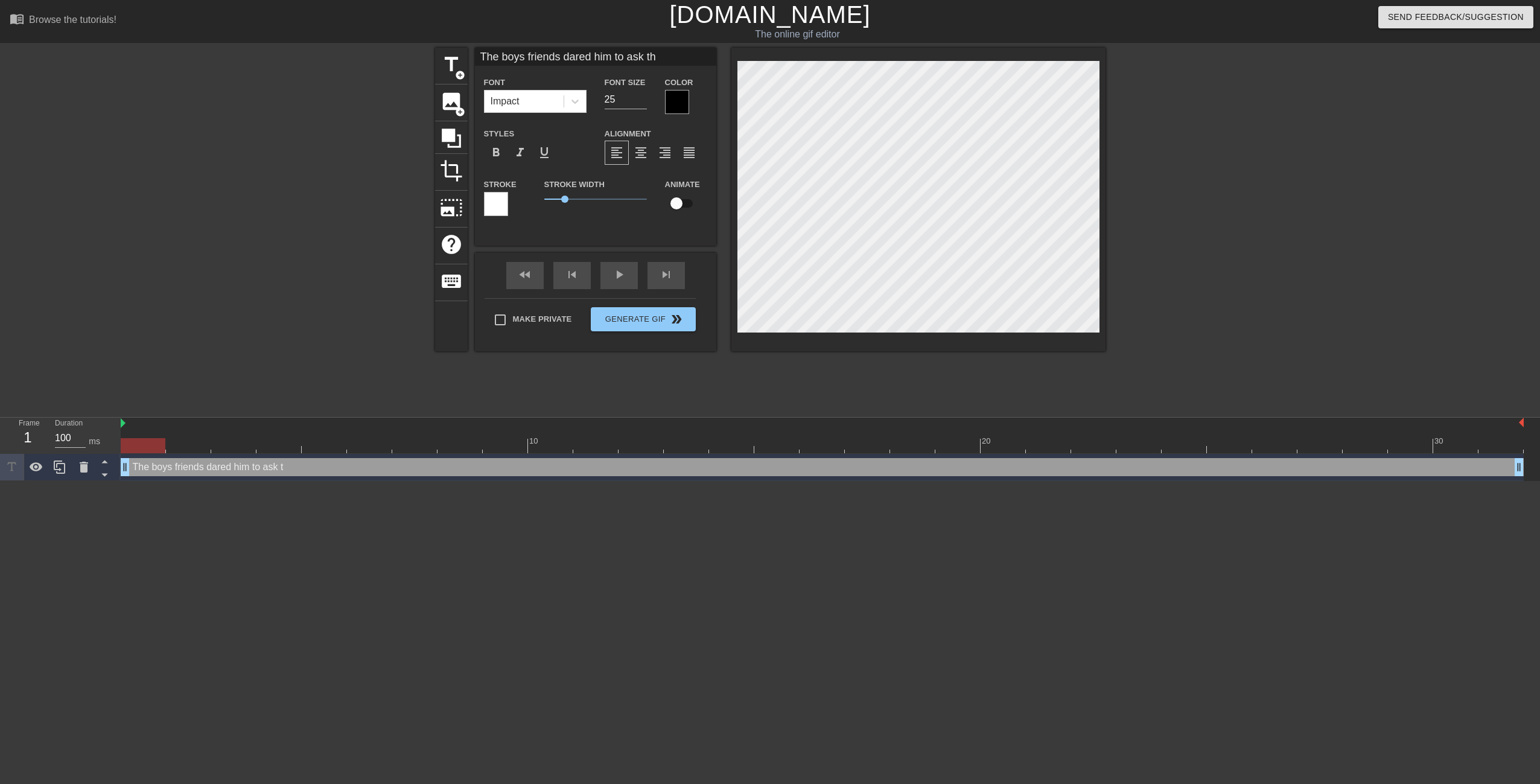
scroll to position [2, 10]
type input "The boys friends dared him to ask the"
type textarea "The boys friends dared him to ask the"
type input "The boys friends dared him to ask the"
type textarea "The boys friends dared him to ask the"
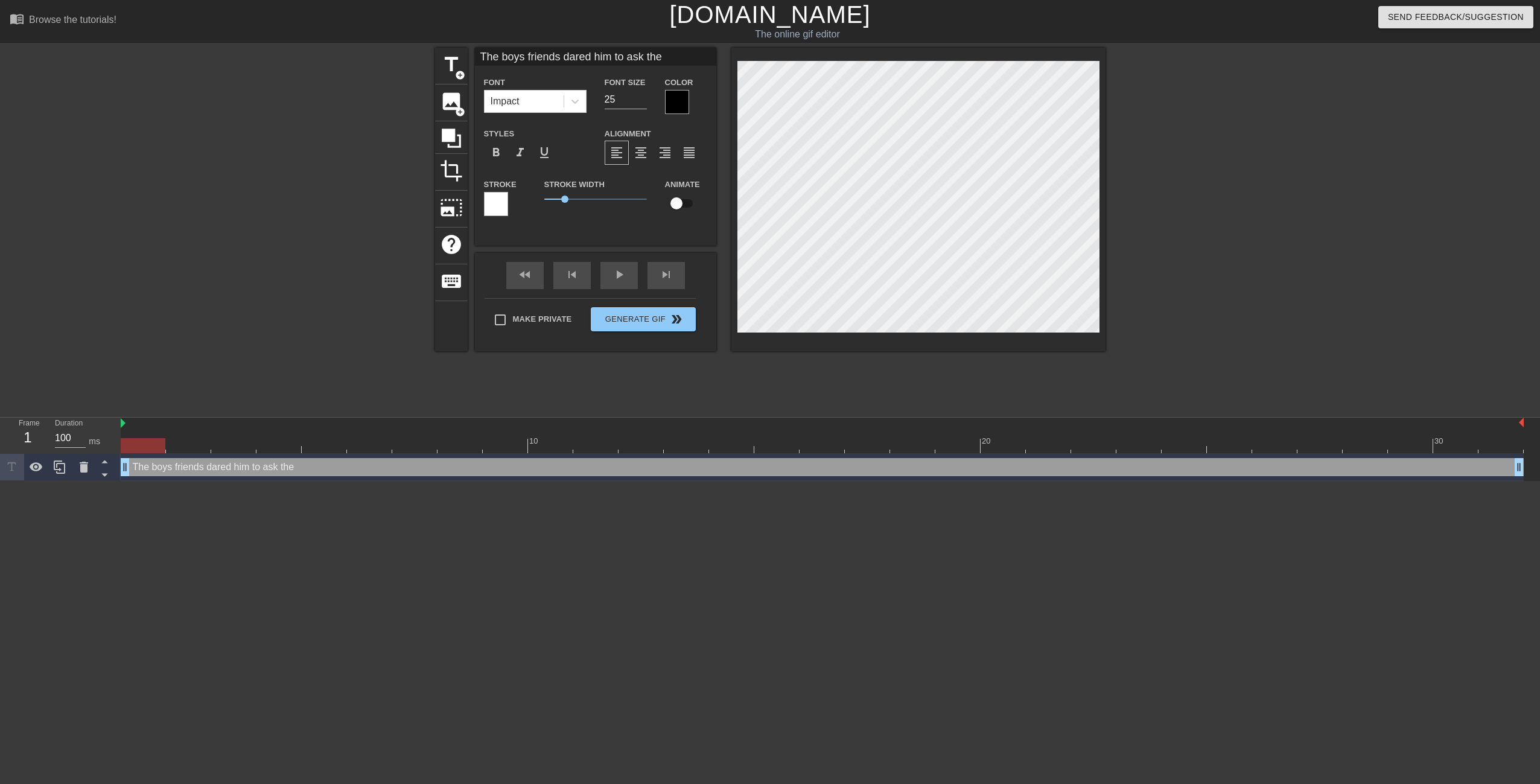
type input "The boys friends dared him to ask the"
type textarea "The boys friends dared him to ask the"
type input "The boys friends dared him to ask th"
type textarea "The boys friends dared him to ask th"
type input "The boys friends dared him to ask t"
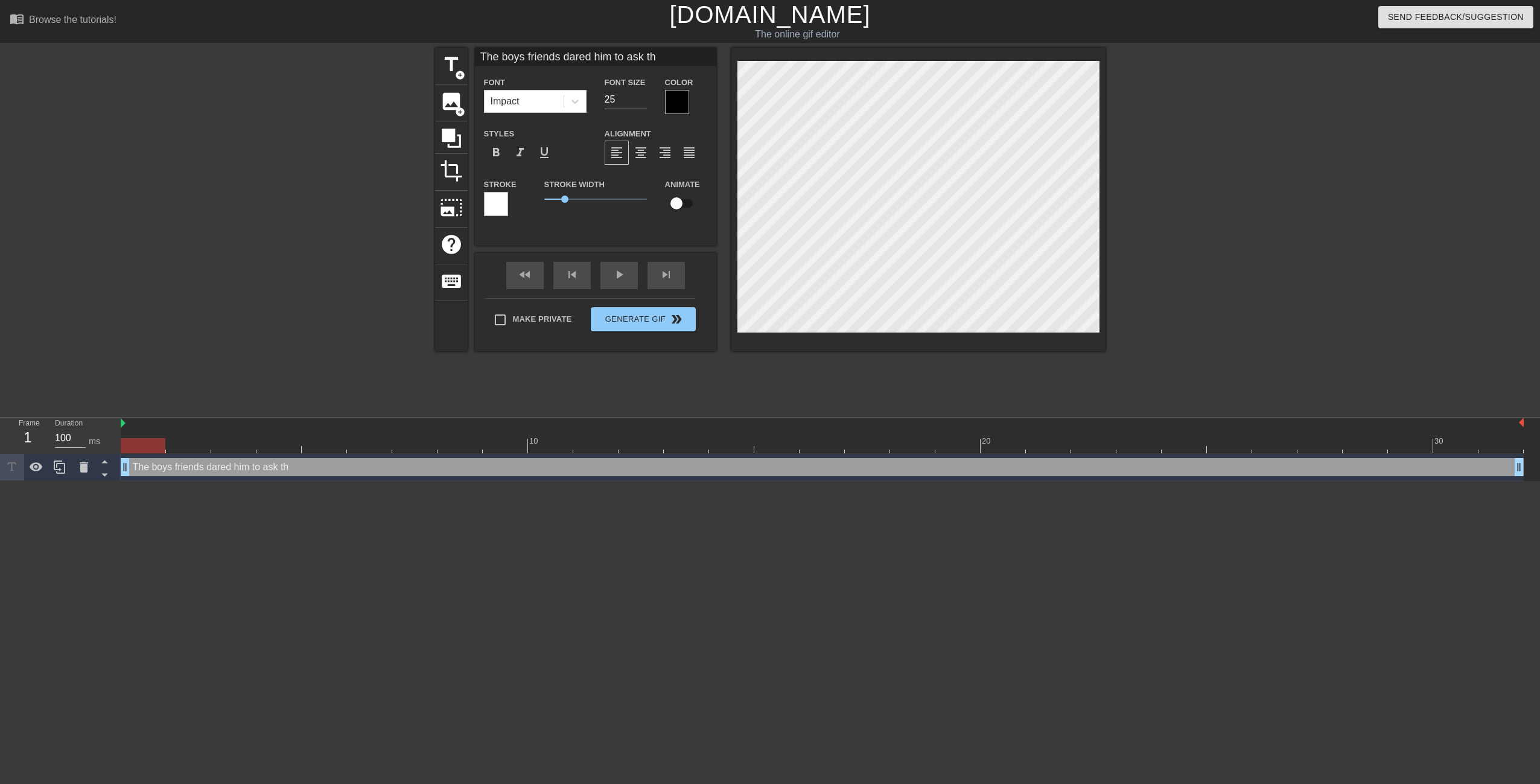
type textarea "The boys friends dared him to ask t"
type input "The boys friends dared him to ask"
type textarea "The boys friends dared him to ask"
type input "The boys friends dared him to ask"
type textarea "The boys friends dared him to ask"
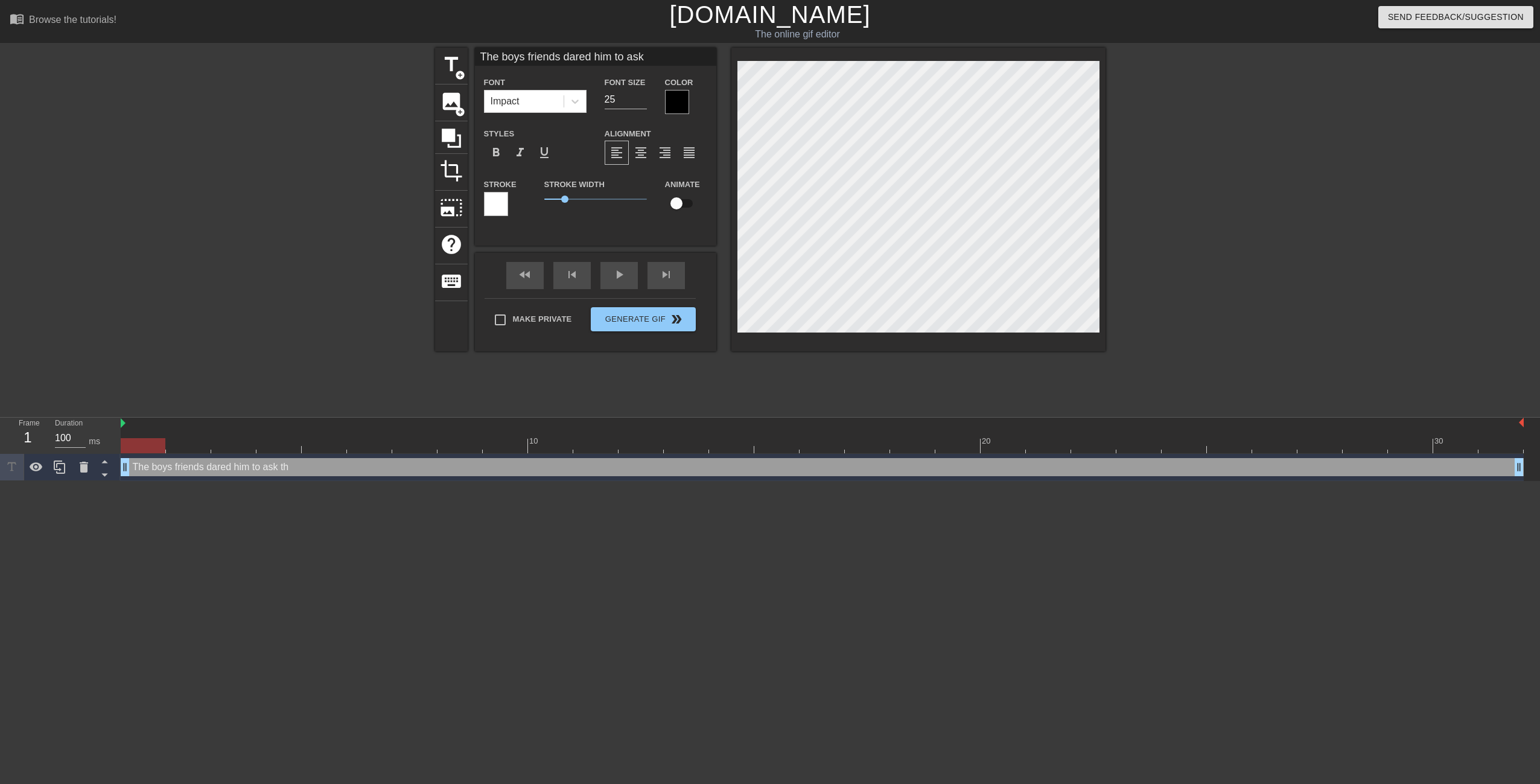
type input "The boys friends dared him to as"
type textarea "The boys friends dared him to as"
type input "The boys friends dared him to a"
type textarea "The boys friends dared him to a"
type input "The boys friends dared him to"
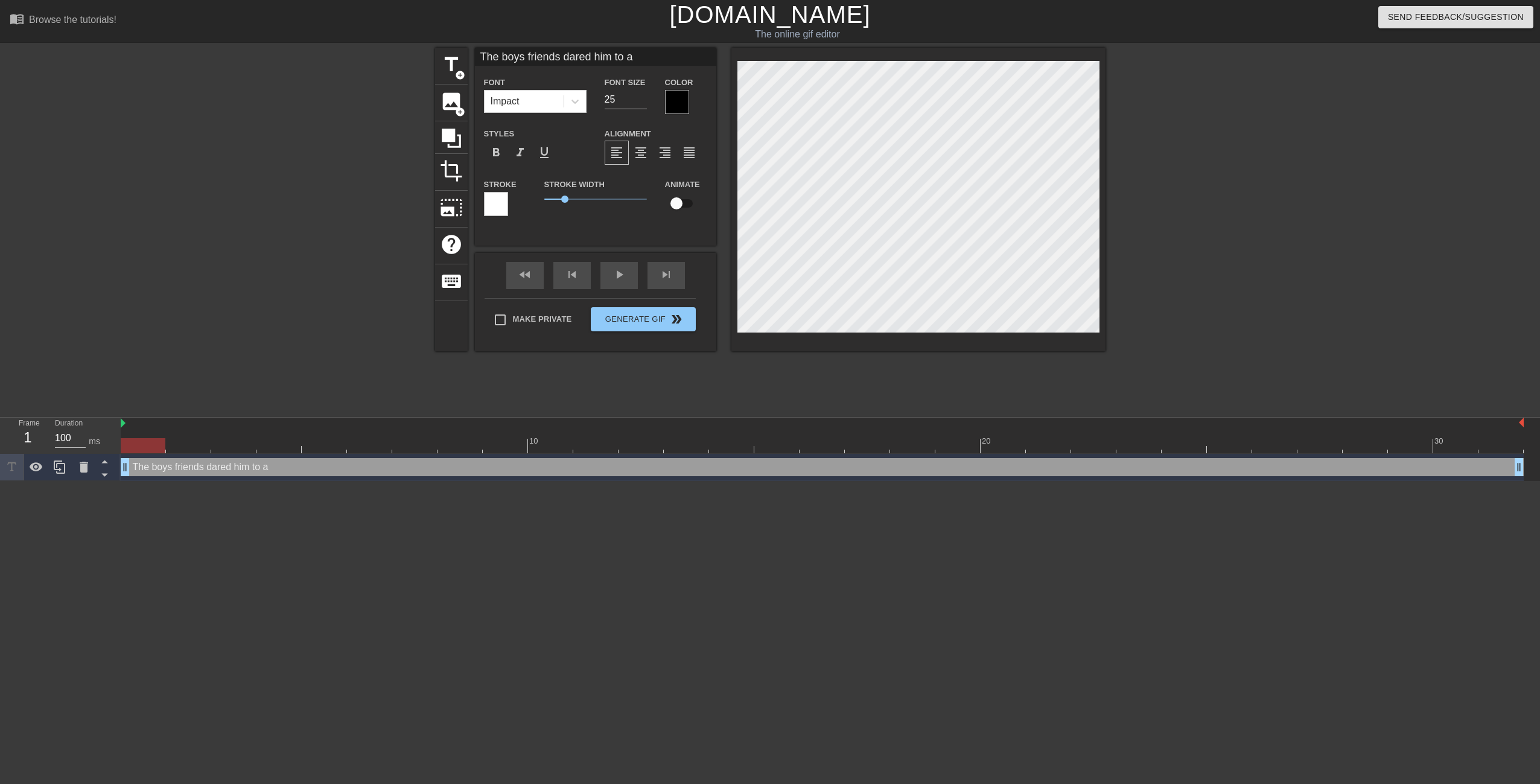
type textarea "The boys friends dared him to"
type input "The boys friends dared him to"
type textarea "The boys friends dared him to"
type input "The boys friends dared him t"
type textarea "The boys friends dared him t"
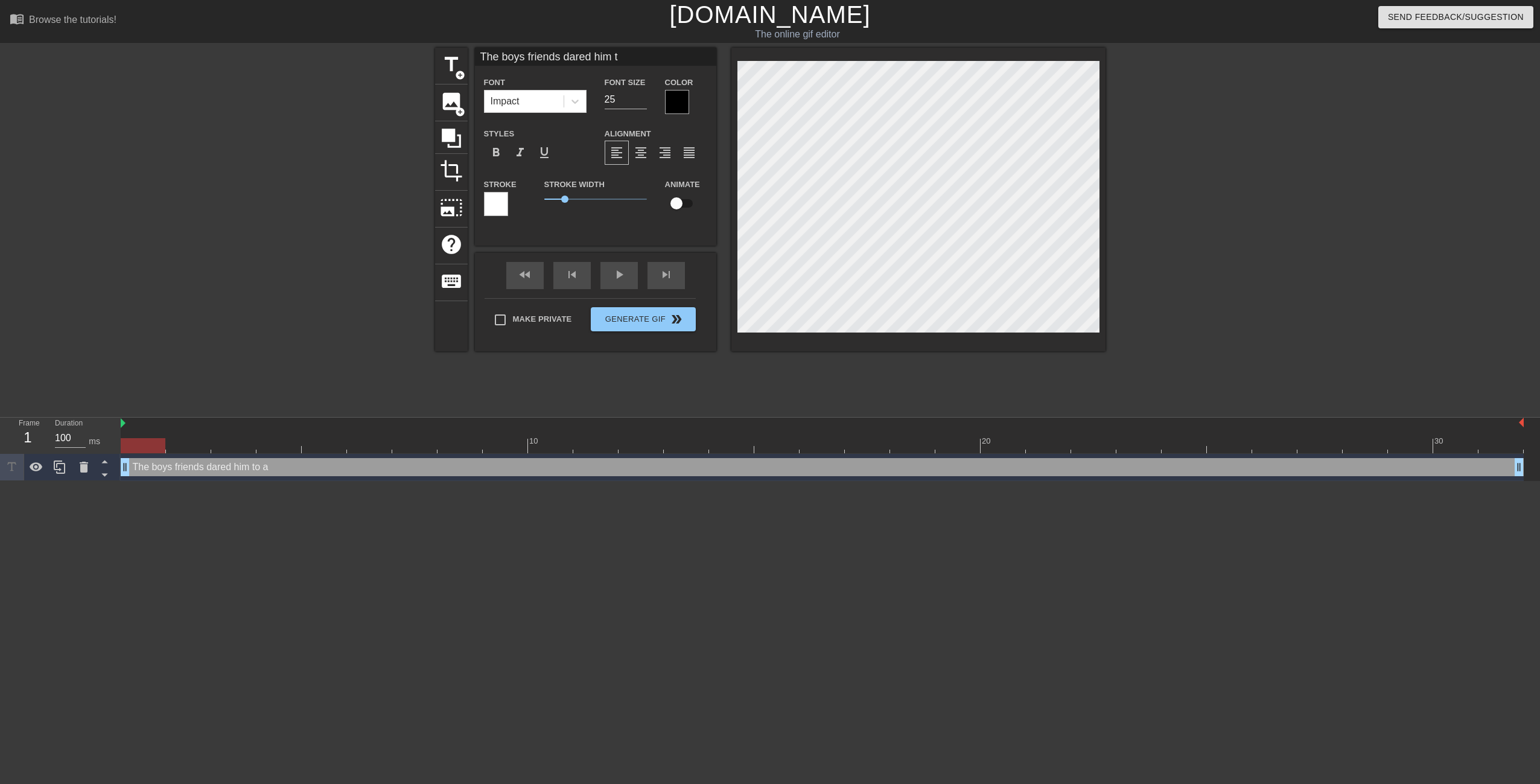
type input "The boys friends dared him"
type textarea "The boys friends dared him"
type input "The boys friends dared him"
type textarea "The boys friends dared him"
type input "The boys friends dared hi"
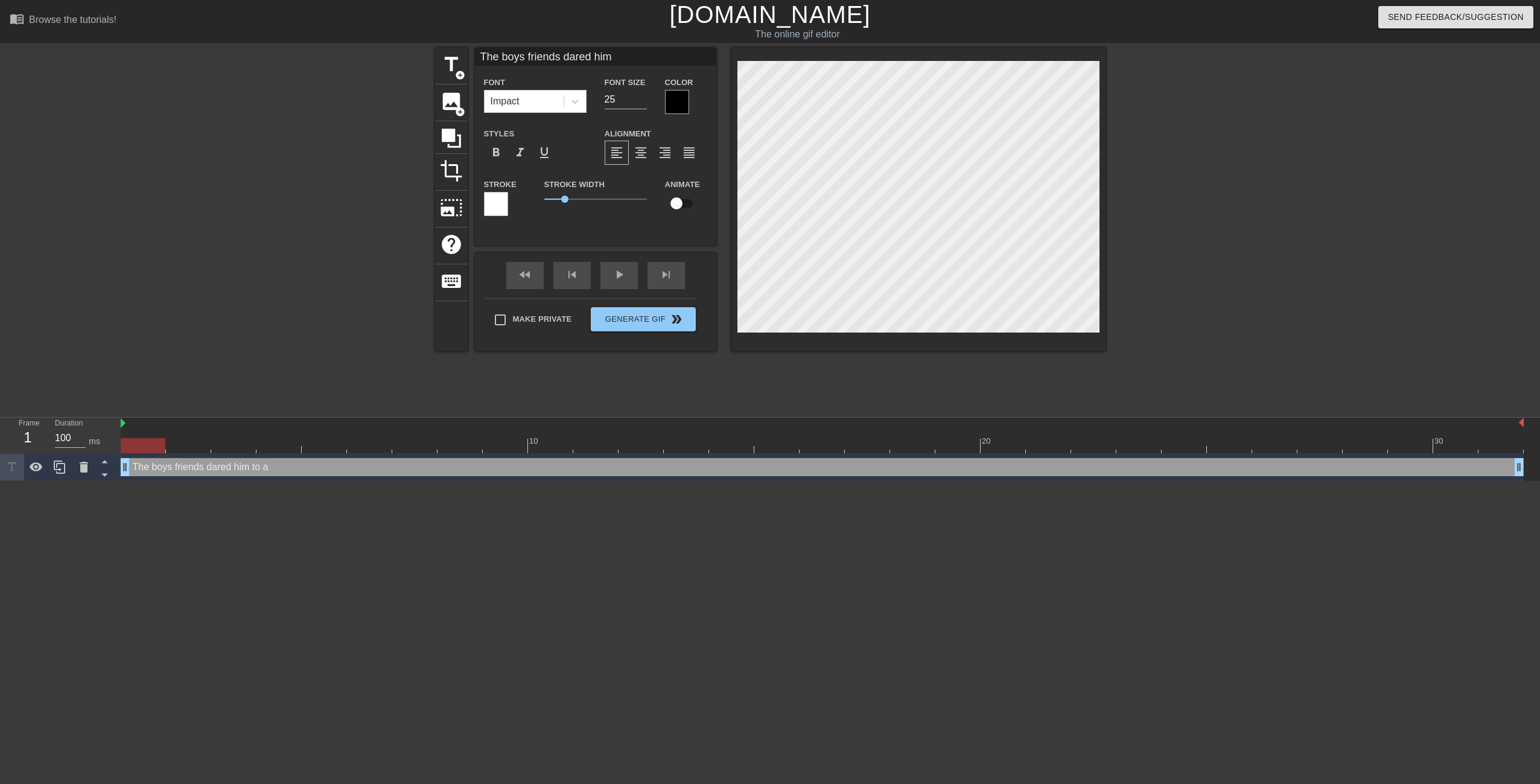
type textarea "The boys friends dared hi"
type input "The boys friends dared h"
type textarea "The boys friends dared h"
type input "The boys friends dared"
type textarea "The boys friends dared"
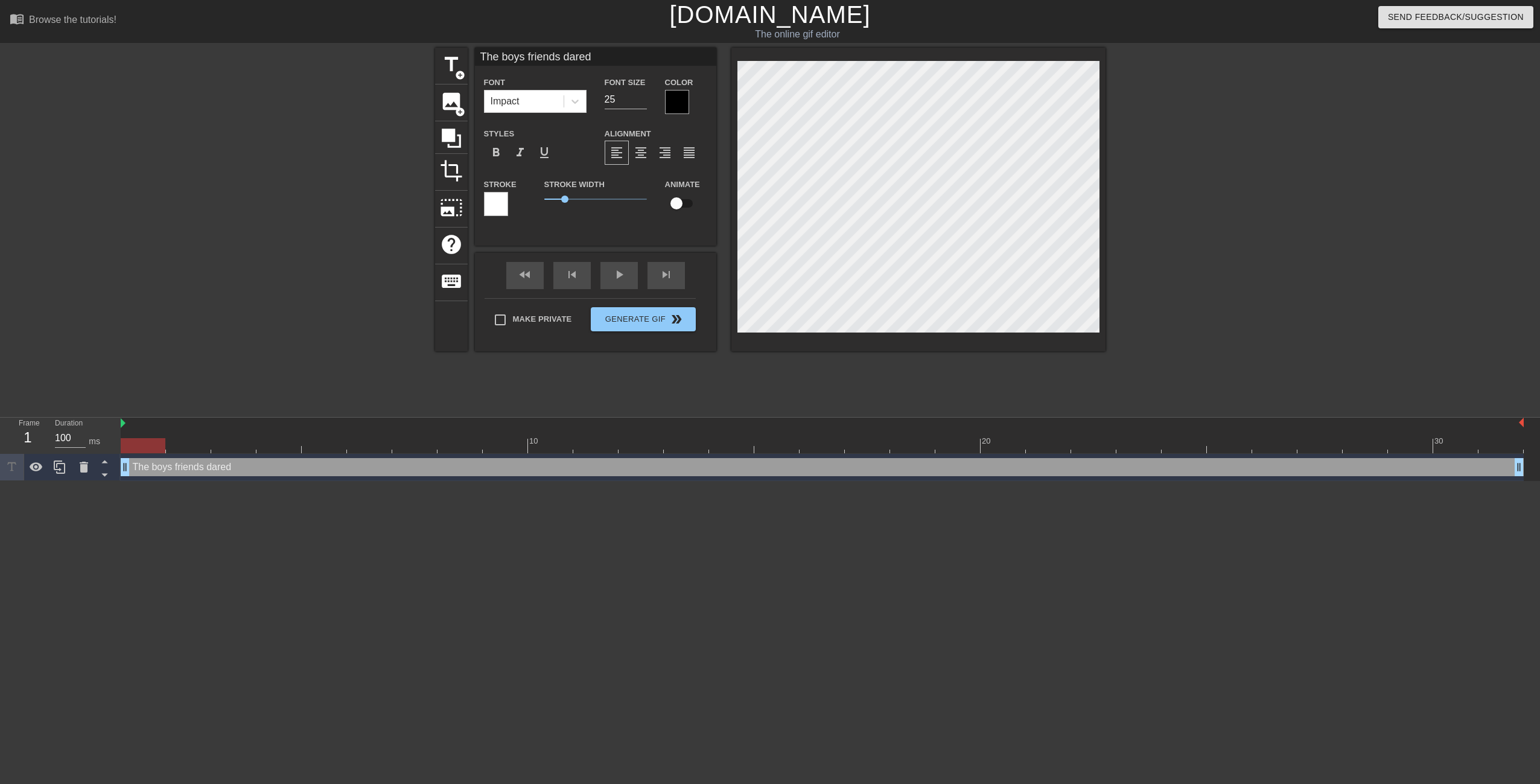
type input "The boys friends dared"
type textarea "The boys friends dared"
type input "The boys friends dare"
type textarea "The boys friends dare"
type input "The boys friends dar"
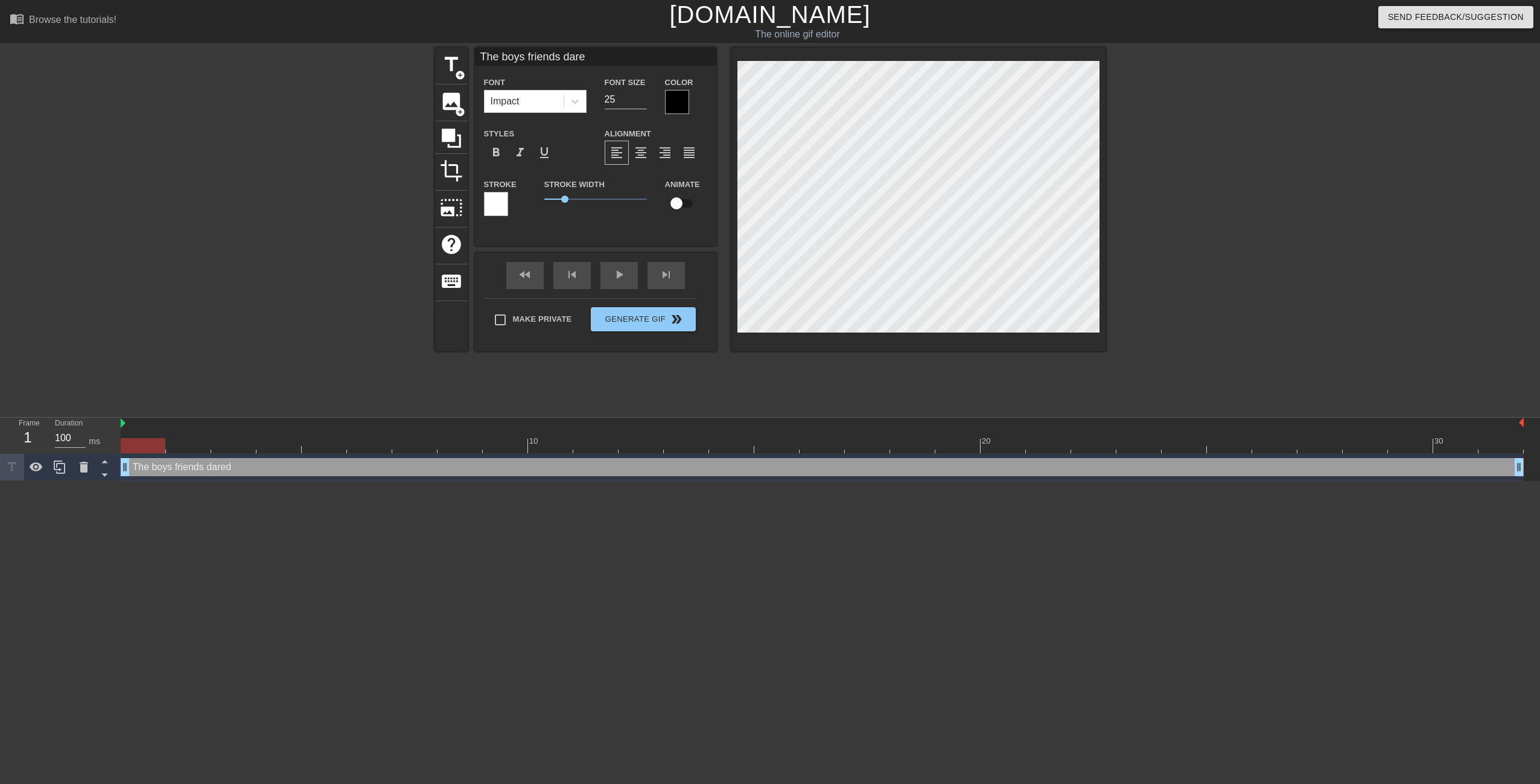
type textarea "The boys friends dar"
type input "The boys friends da"
type textarea "The boys friends da"
type input "The boys friends d"
type textarea "The boys friends d"
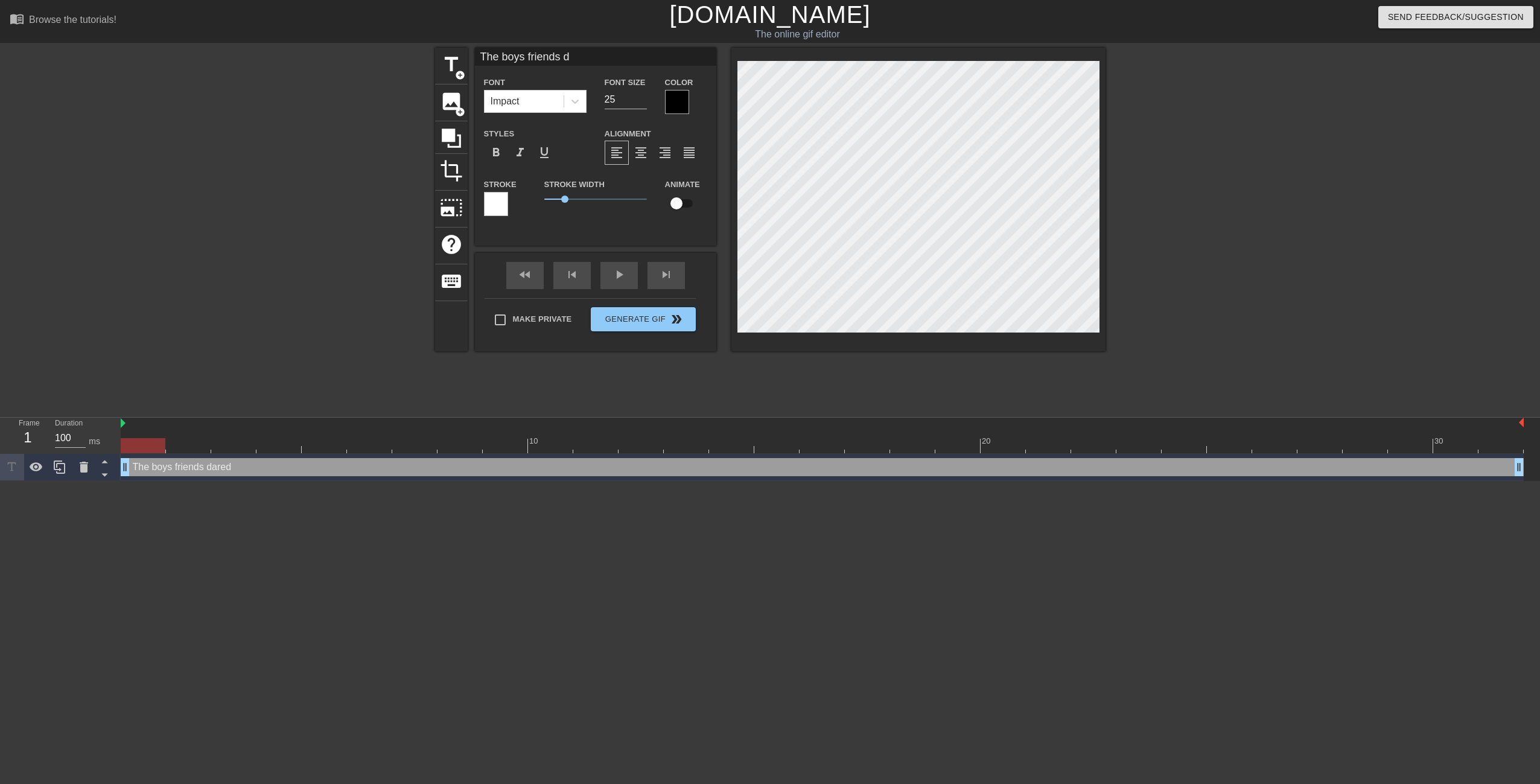
type input "The boys friends"
type textarea "The boys friends"
type input "The boys friends"
type textarea "The boys friends"
type input "The boys friend"
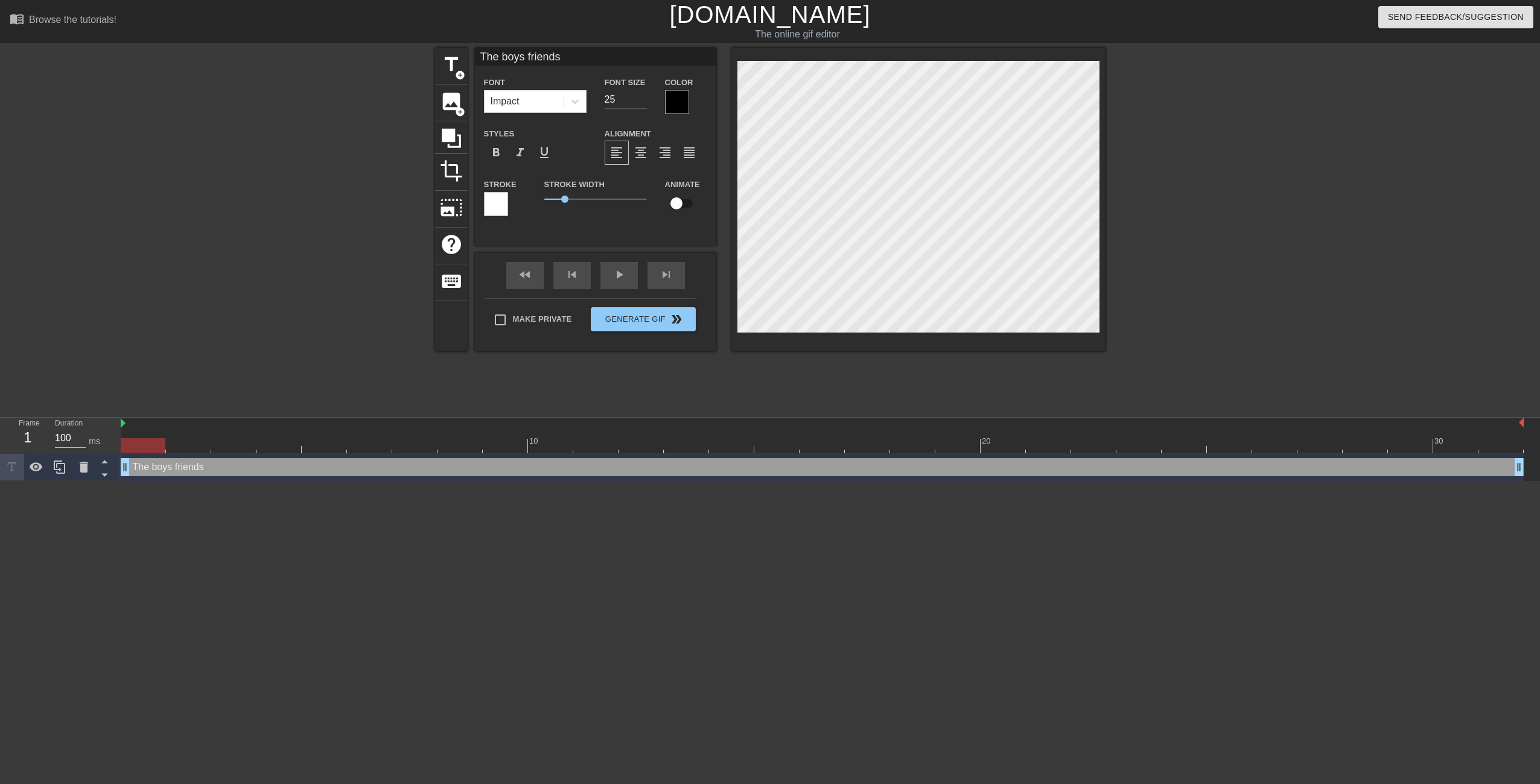
type textarea "The boys friend"
type input "The boys frien"
type textarea "The boys frien"
type input "The boys frie"
type textarea "The boys frie"
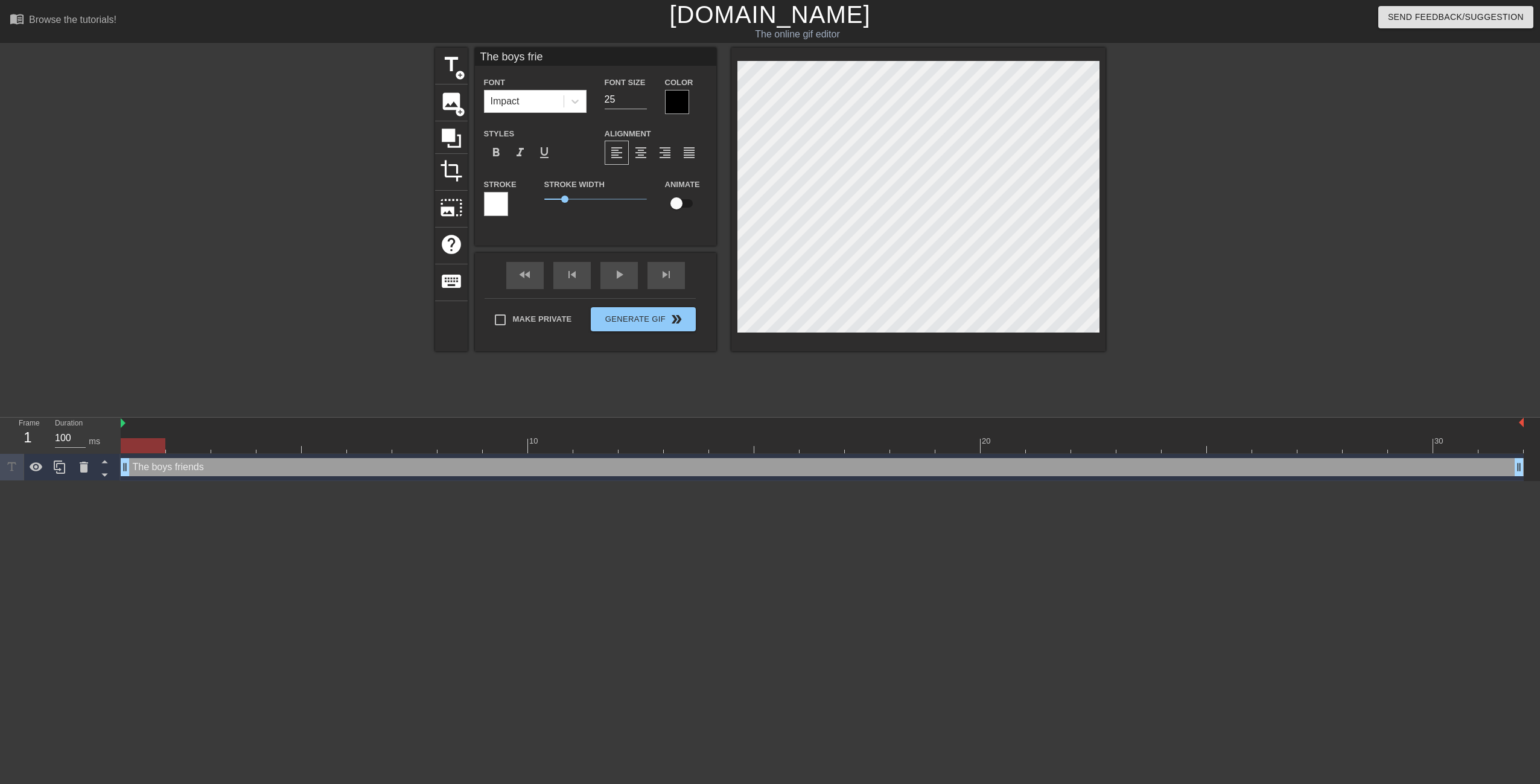
type input "The boys fri"
type textarea "The boys fri"
type input "The boys fr"
type textarea "The boys fr"
type input "The boys f"
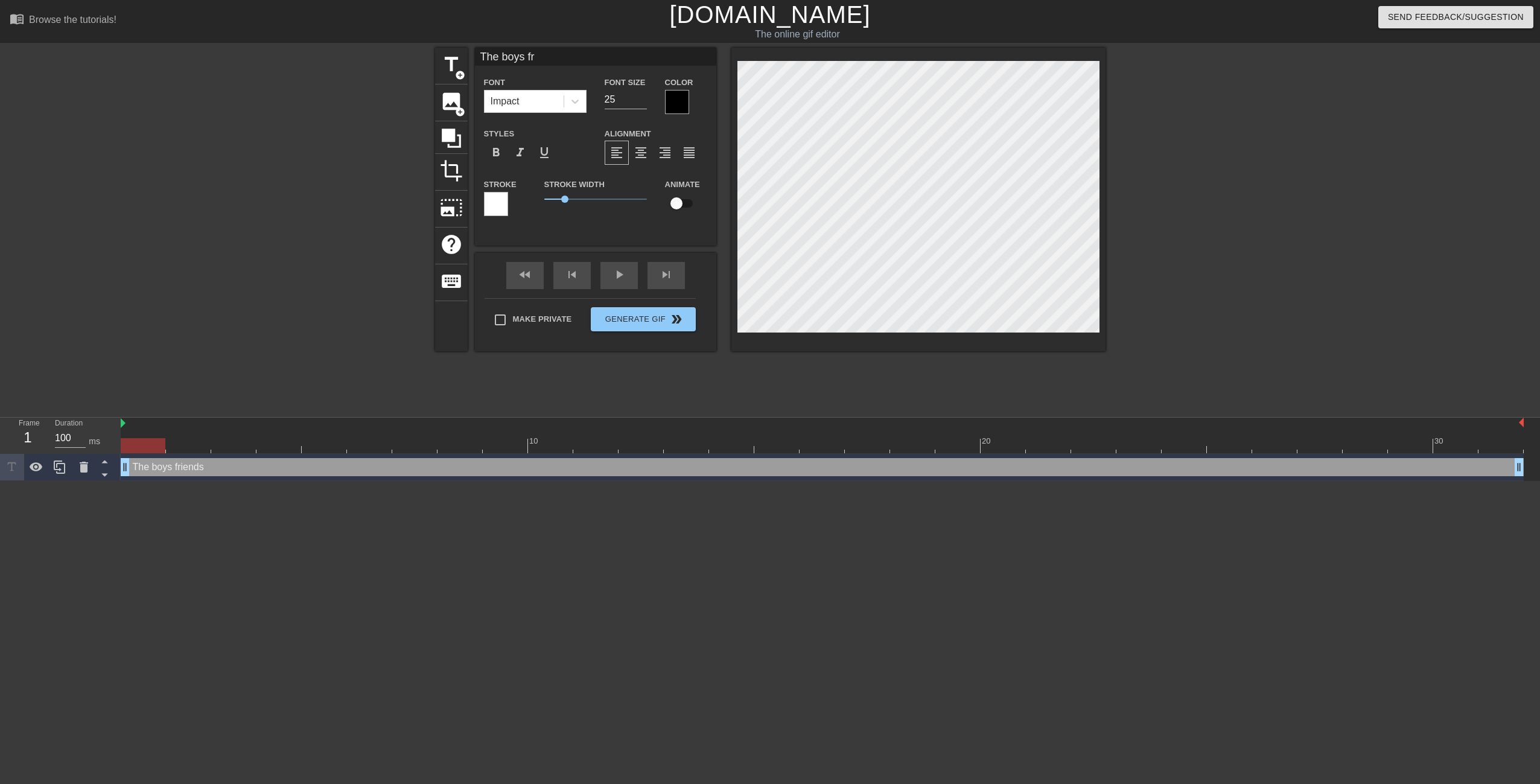
type textarea "The boys f"
type input "The boys"
type textarea "The boys"
type input "The boys"
type textarea "The boys"
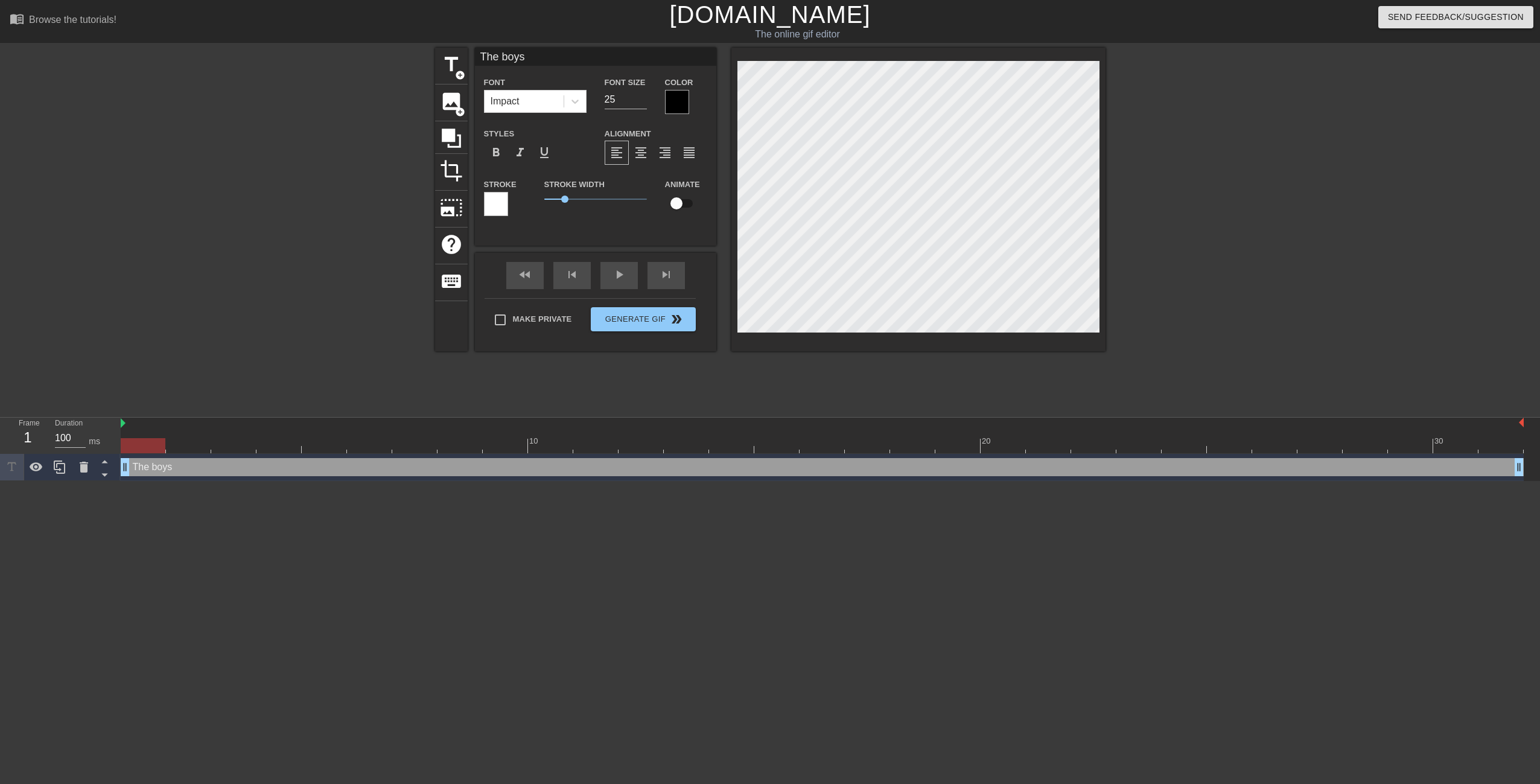
type input "The boy"
type textarea "The boy"
type input "The bo"
type textarea "The bo"
type input "The b"
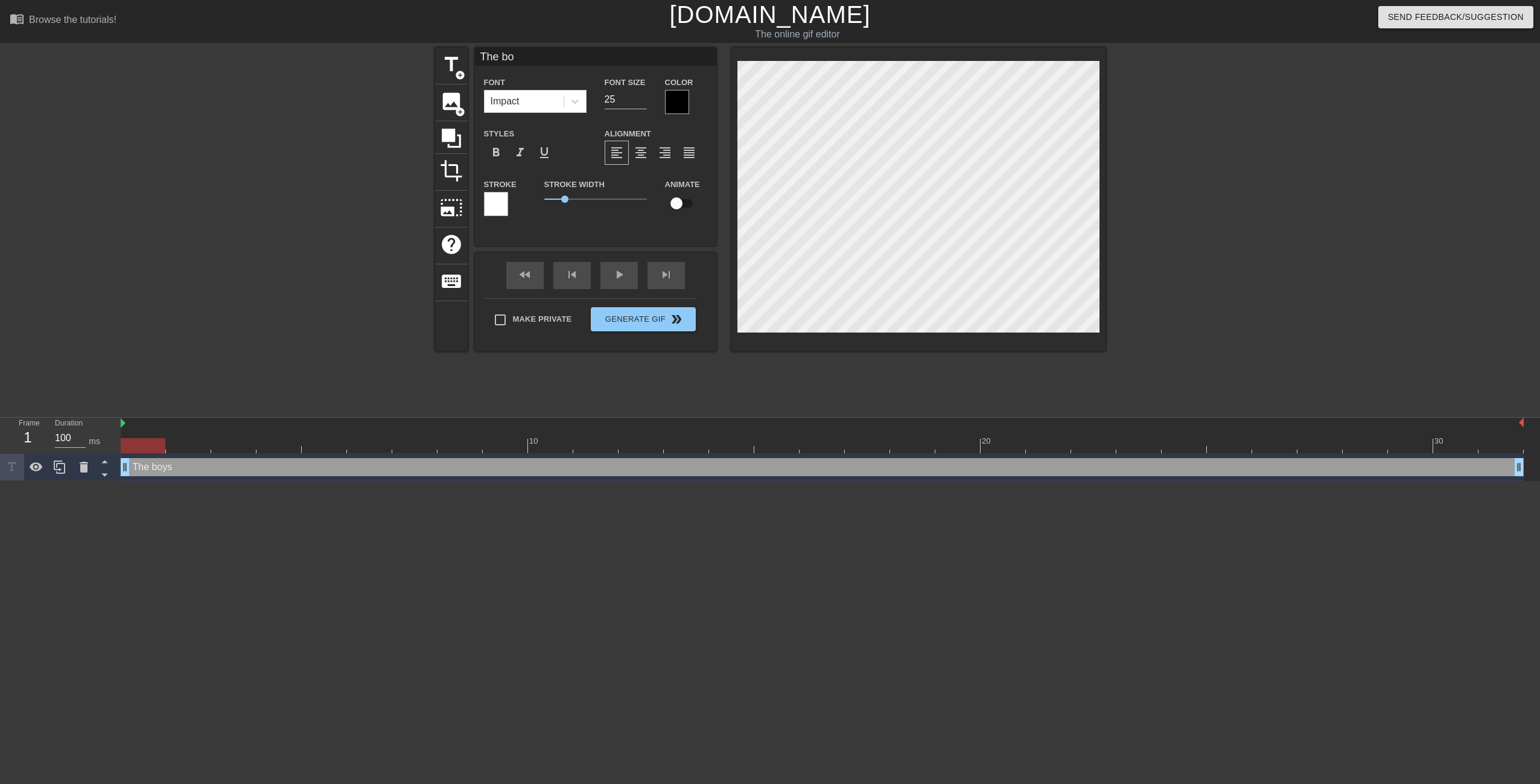
type textarea "The b"
type input "The"
type textarea "The"
type input "The"
type textarea "The"
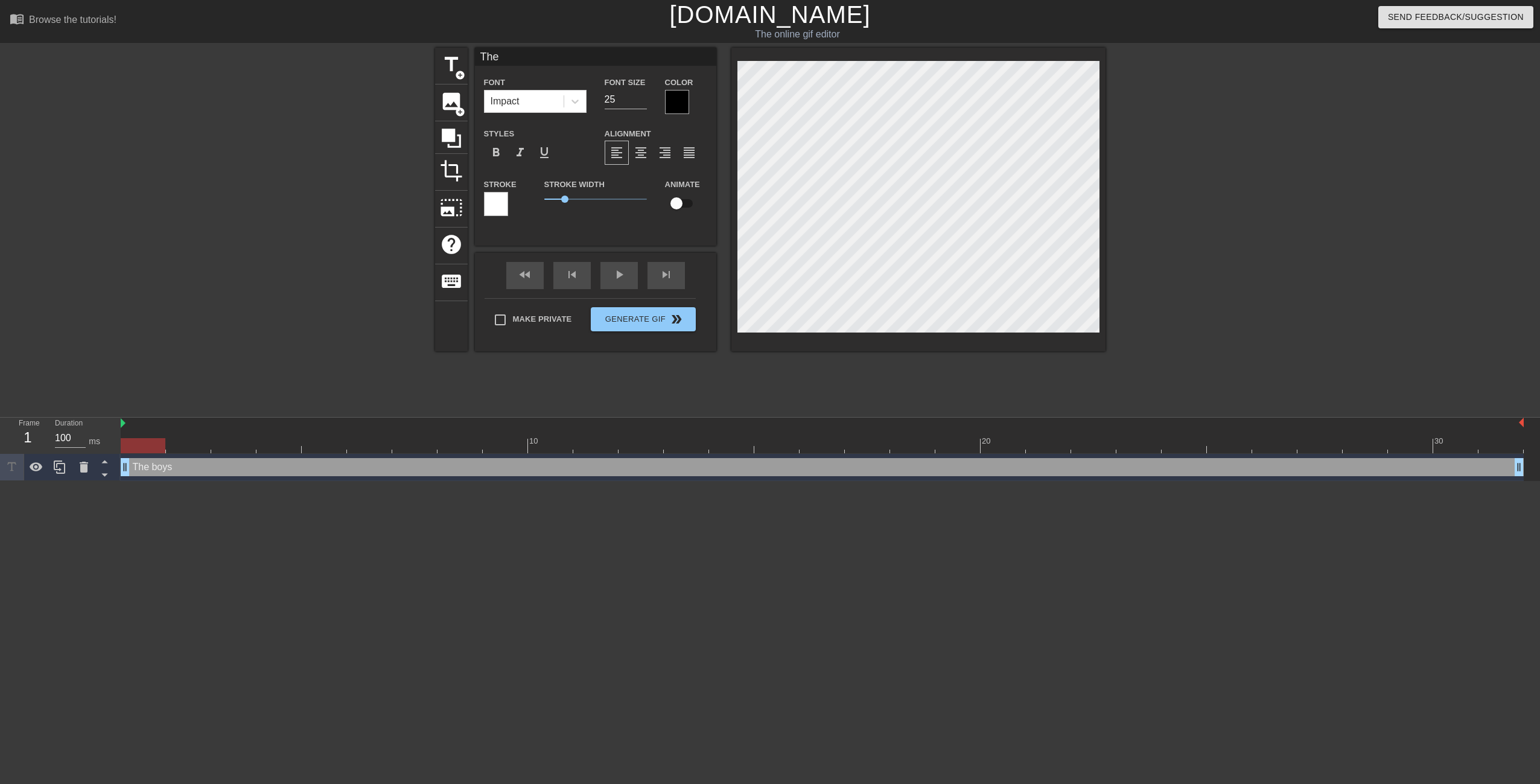
type input "Th"
type textarea "Th"
type input "T"
type textarea "T"
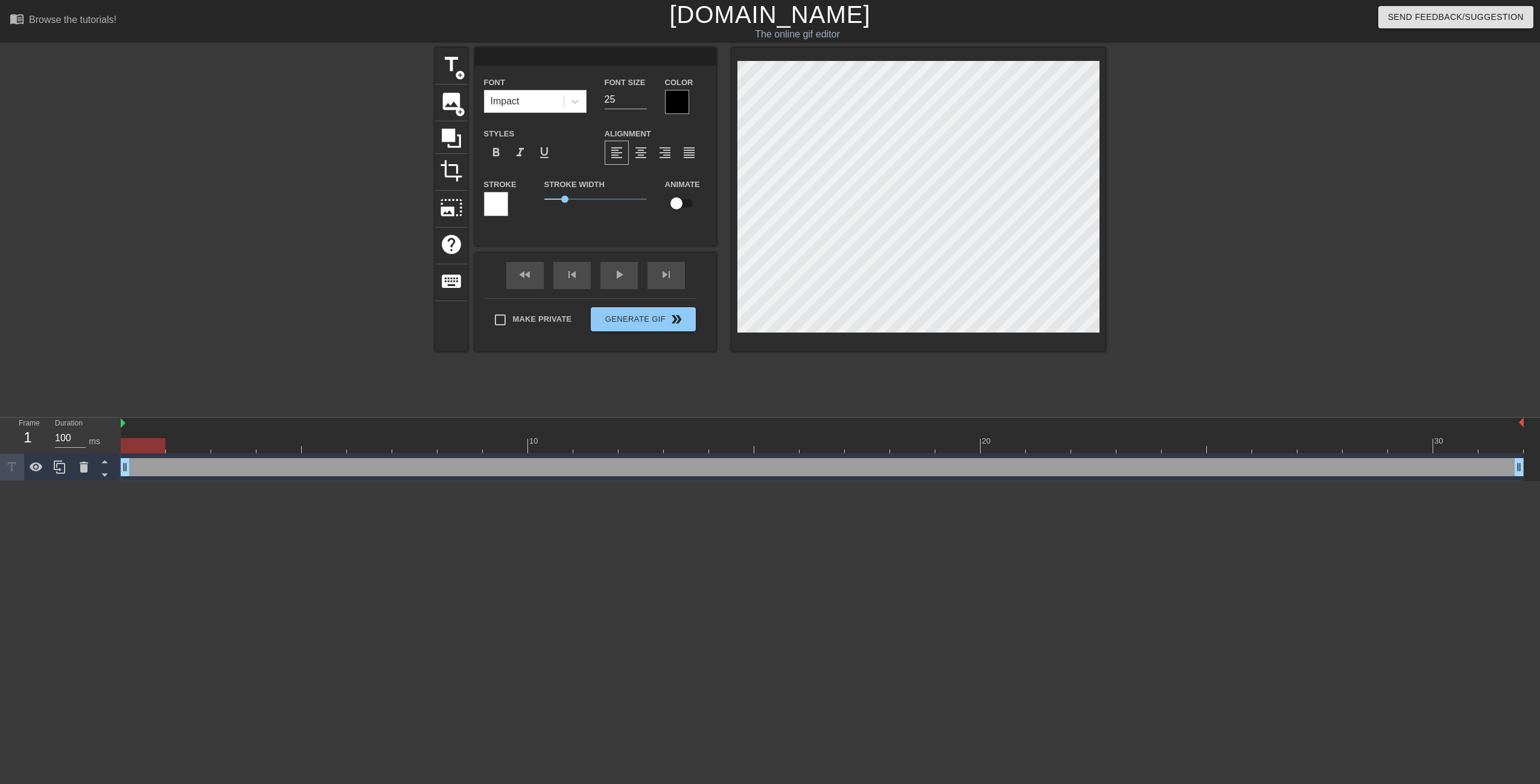
type input "T"
type textarea "T"
type input "Th"
type textarea "Th"
type input "The"
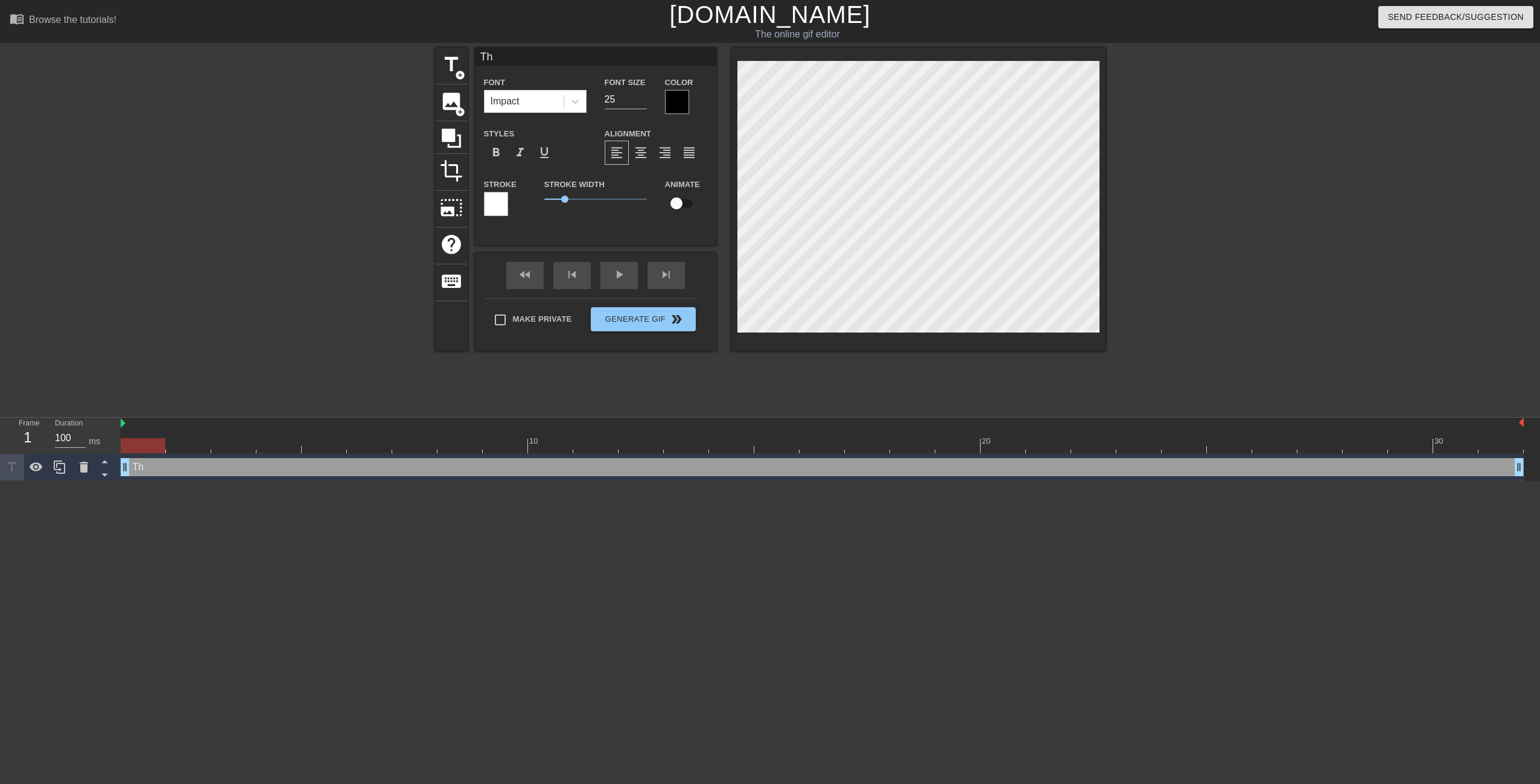
type textarea "The"
type input "The"
type textarea "The"
type input "The b"
type textarea "The b"
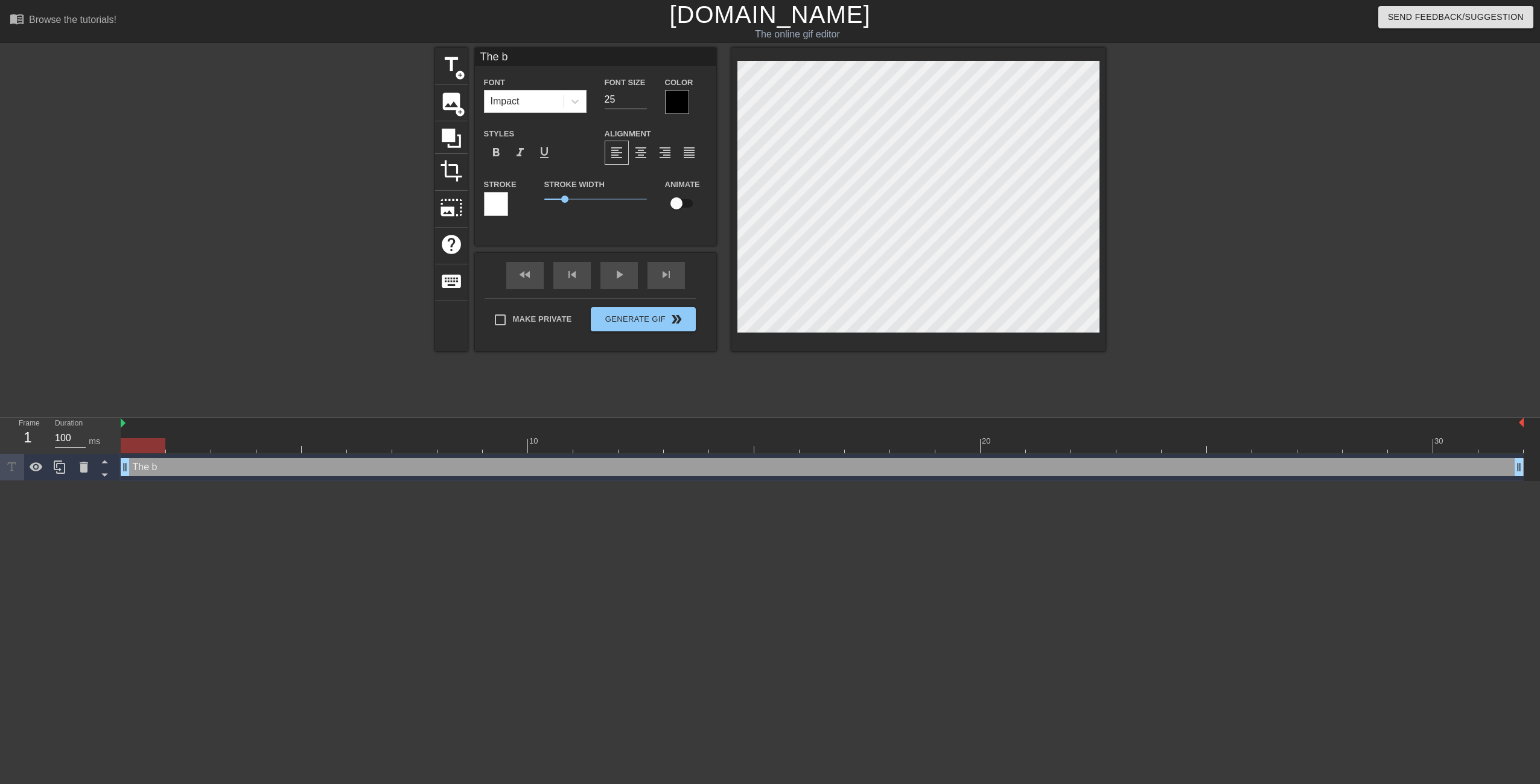
type input "The bo"
type textarea "The bo"
type input "The boy"
type textarea "The boy"
type input "The boys"
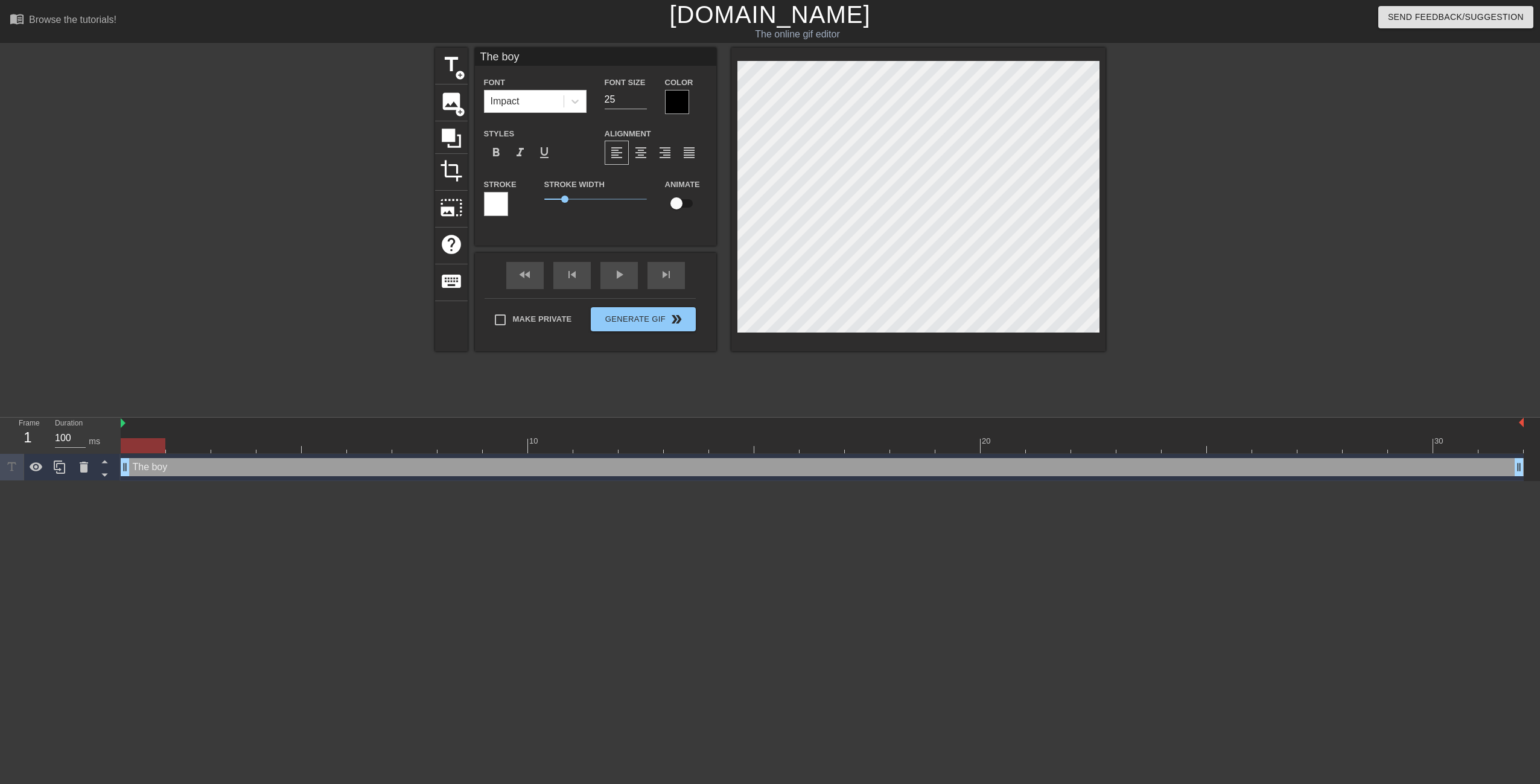
type textarea "The boys"
type input "The boys"
type textarea "The boys"
type input "The boys d"
type textarea "The boys d"
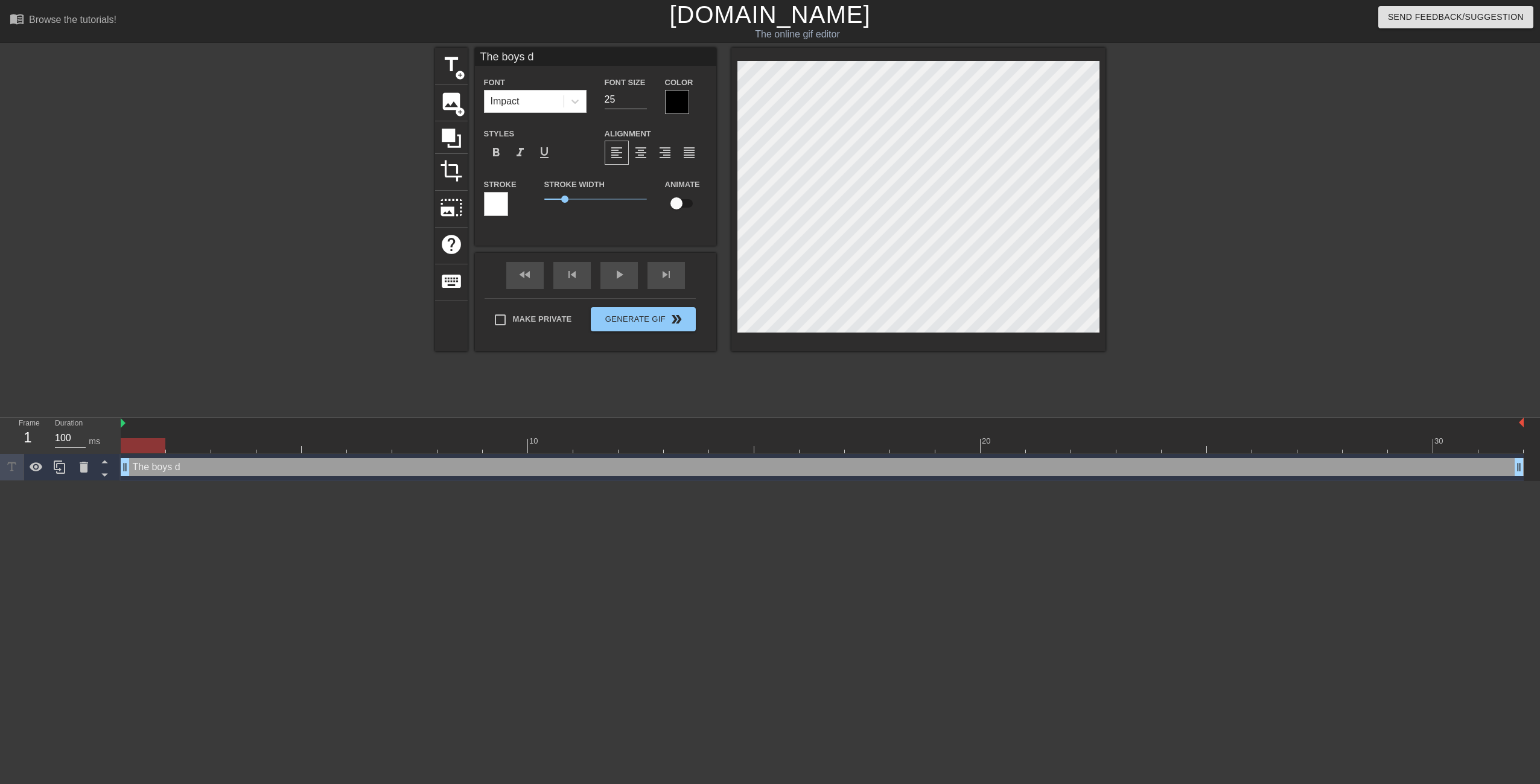
type input "The boys da"
click at [642, 102] on input "10" at bounding box center [626, 100] width 42 height 19
click at [642, 102] on input "4" at bounding box center [626, 100] width 42 height 19
click at [642, 95] on input "6" at bounding box center [626, 100] width 42 height 19
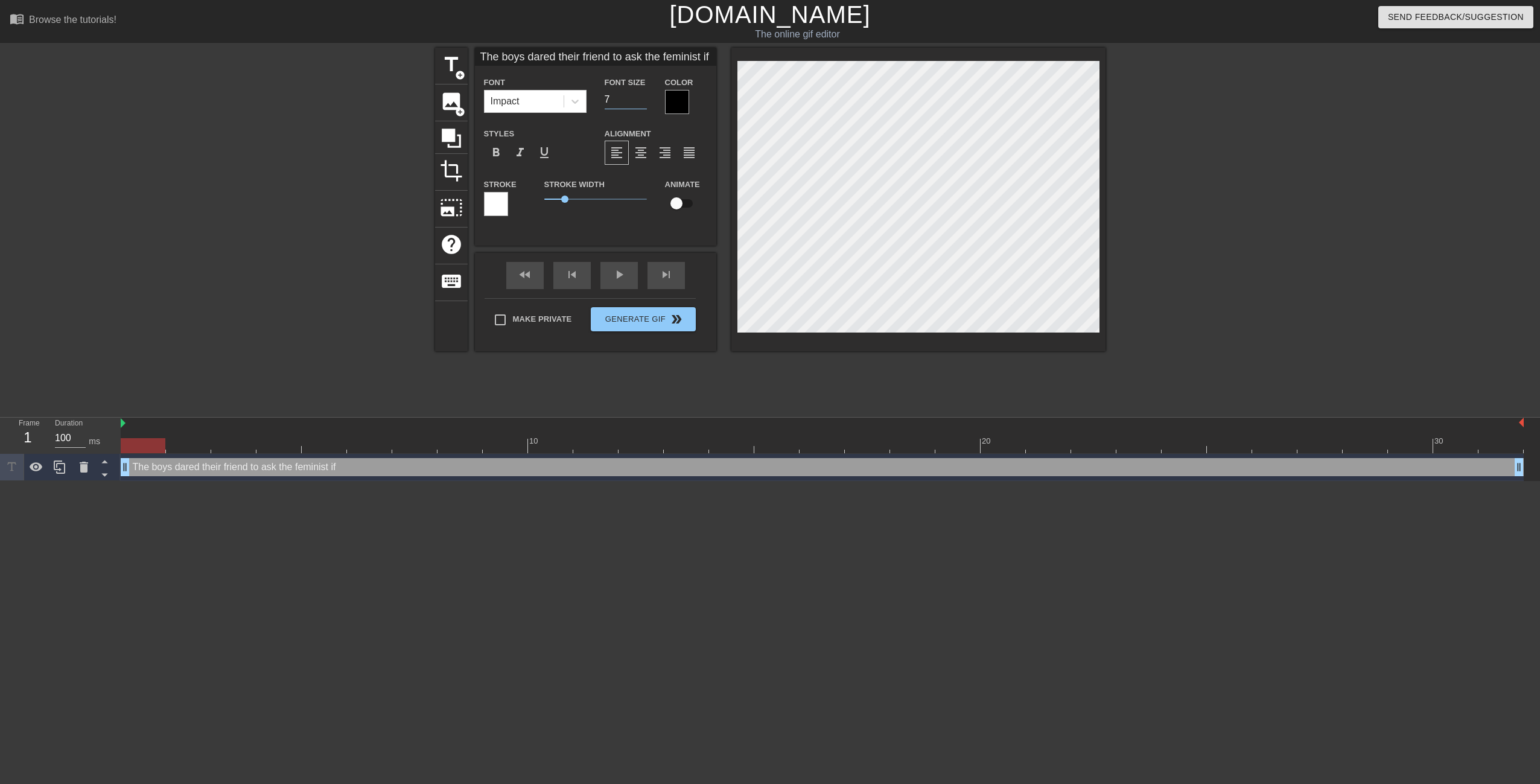
click at [642, 95] on input "7" at bounding box center [626, 100] width 42 height 19
click at [642, 95] on input "8" at bounding box center [626, 100] width 42 height 19
click at [642, 95] on input "9" at bounding box center [626, 100] width 42 height 19
click at [574, 102] on icon at bounding box center [575, 102] width 7 height 4
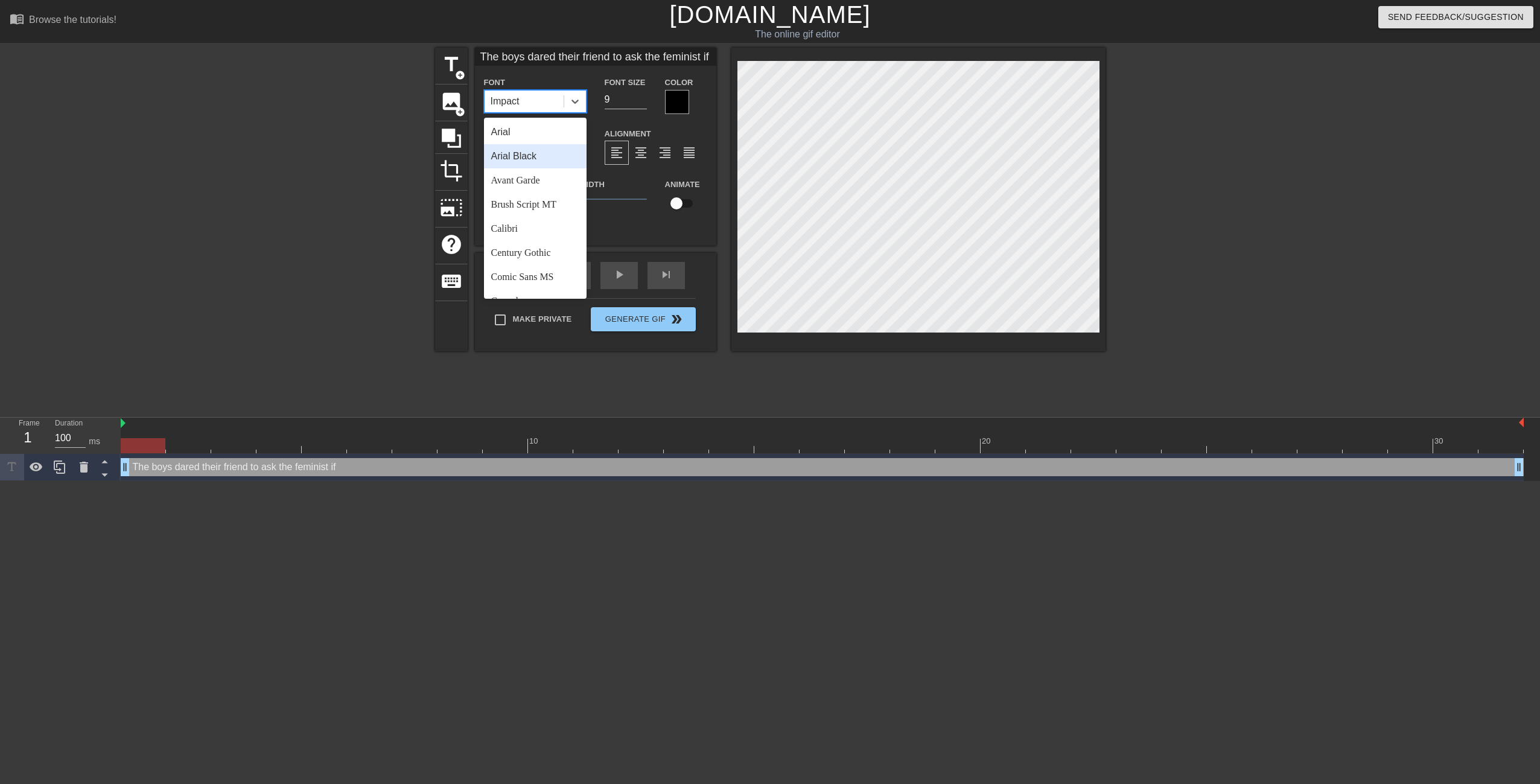
click at [550, 158] on div "Arial Black" at bounding box center [535, 156] width 103 height 24
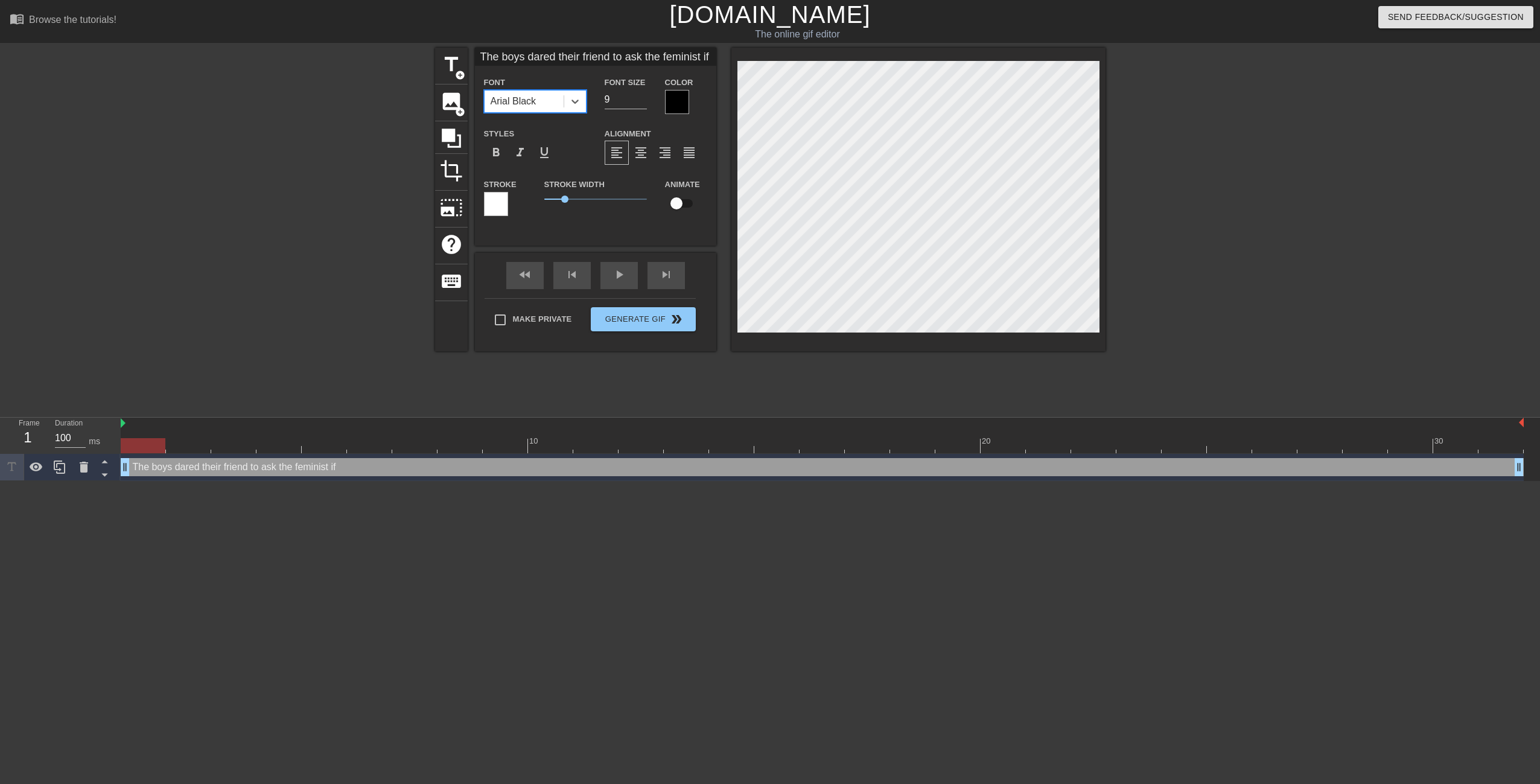
click at [558, 52] on input "The boys dared their friend to ask the feminist if" at bounding box center [596, 57] width 241 height 18
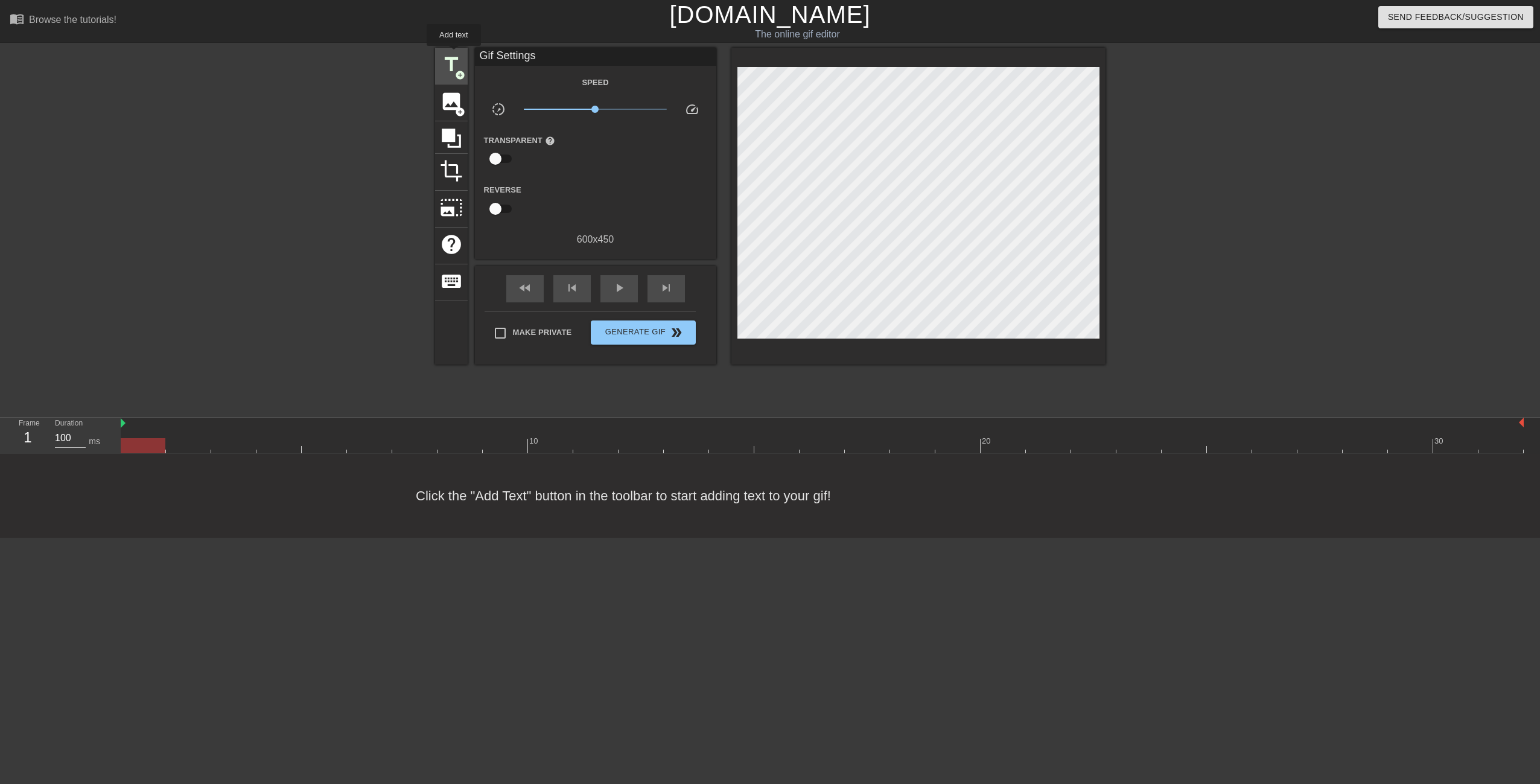
click at [454, 54] on span "title" at bounding box center [451, 64] width 23 height 23
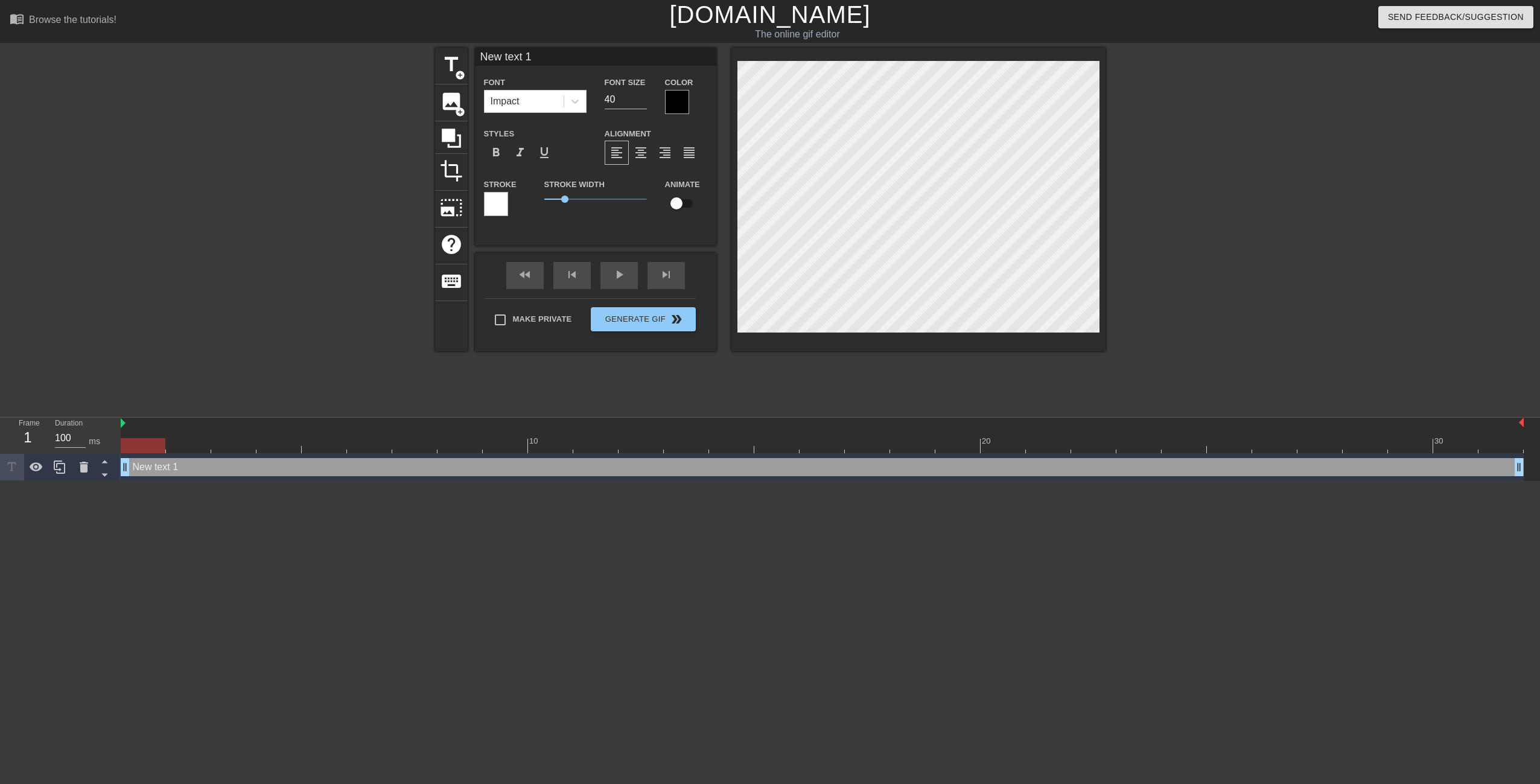
click at [541, 56] on input "New text 1" at bounding box center [596, 57] width 241 height 18
drag, startPoint x: 577, startPoint y: 57, endPoint x: 391, endPoint y: 33, distance: 187.5
click at [391, 33] on div "menu_book Browse the tutorials! Gifntext.com The online gif editor Send Feedbac…" at bounding box center [770, 240] width 1540 height 481
click at [642, 152] on span "format_align_center" at bounding box center [640, 153] width 15 height 15
click at [443, 66] on span "title" at bounding box center [451, 64] width 23 height 23
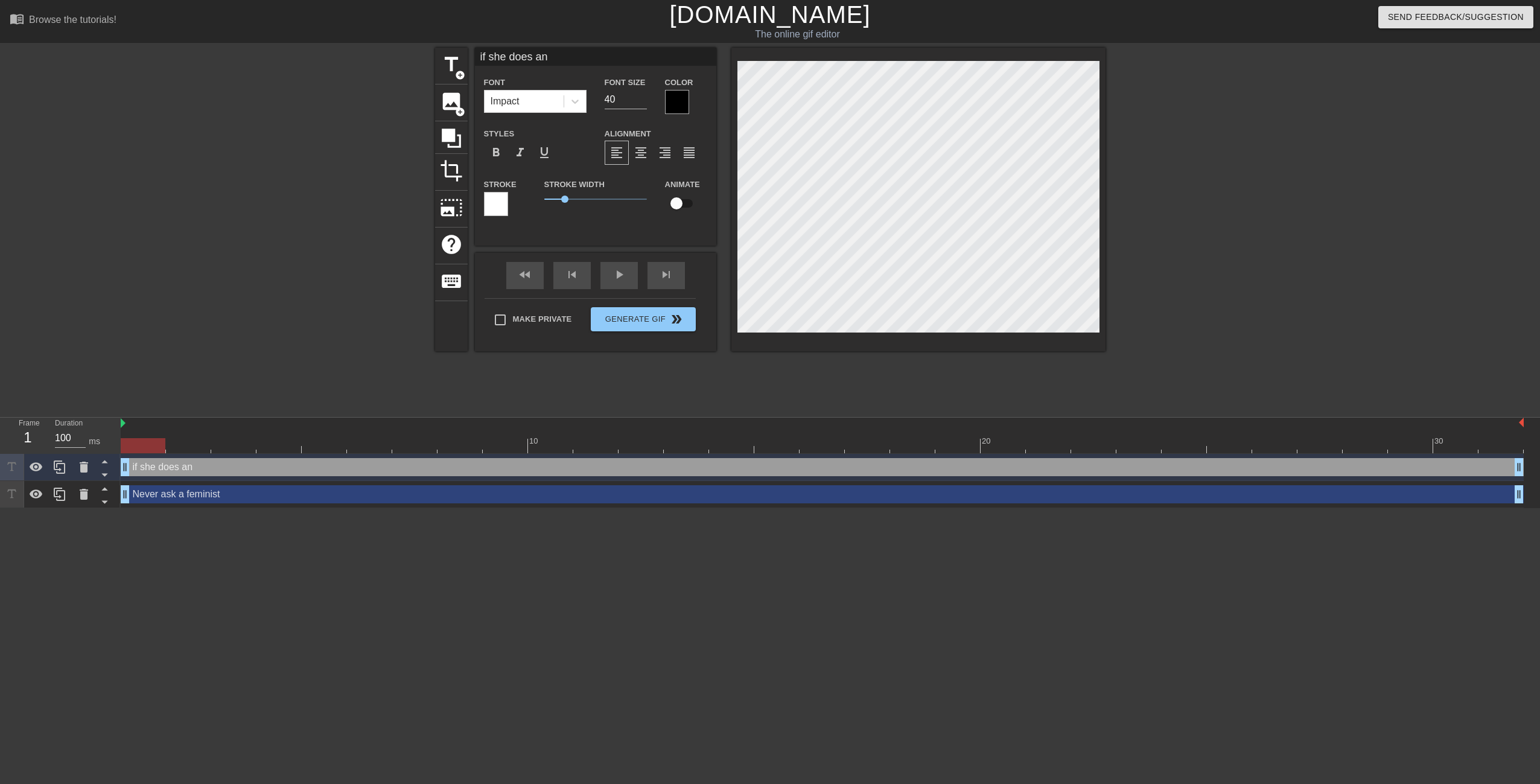
scroll to position [2, 4]
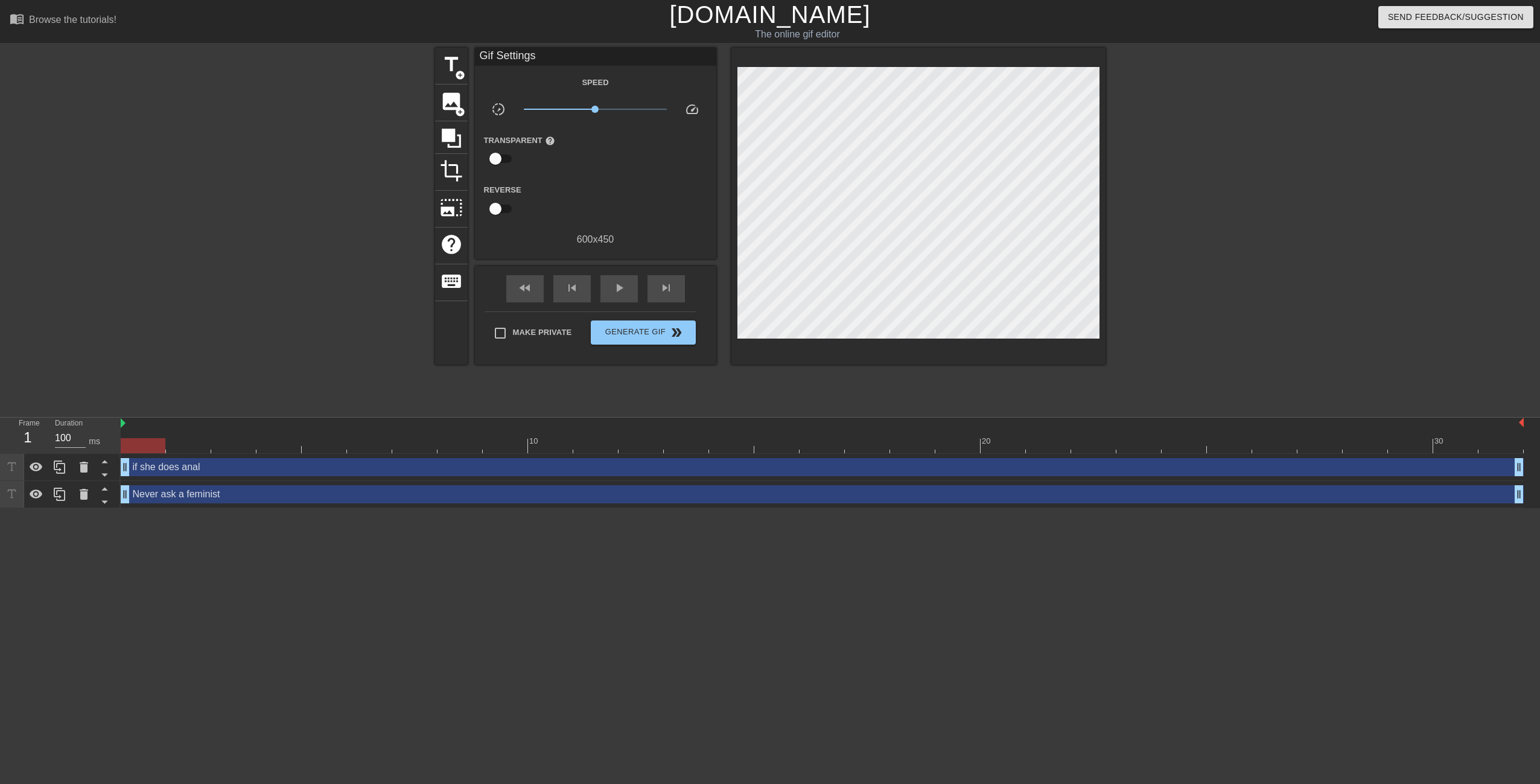
click at [555, 317] on div "Make Private Generate Gif double_arrow" at bounding box center [590, 335] width 211 height 48
click at [546, 329] on span "Make Private" at bounding box center [542, 332] width 59 height 12
click at [513, 329] on input "Make Private" at bounding box center [501, 333] width 26 height 26
click at [632, 336] on span "Generate Gif double_arrow" at bounding box center [643, 332] width 94 height 15
